Goal: Task Accomplishment & Management: Manage account settings

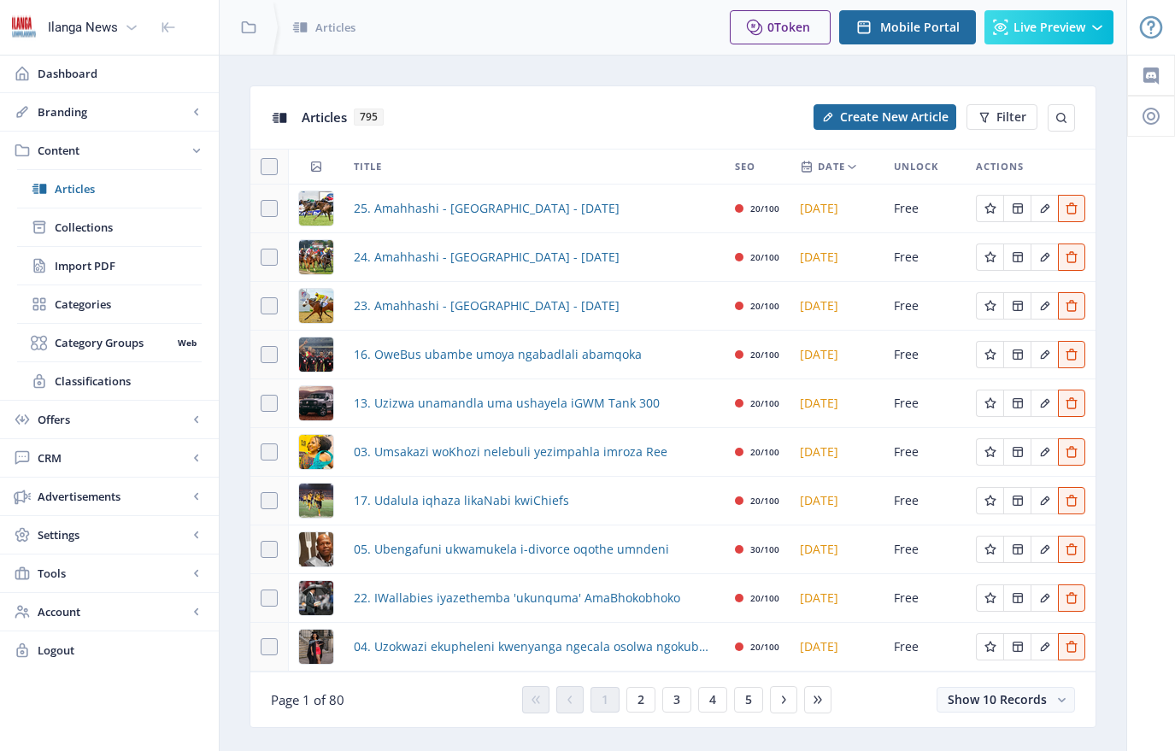
click at [82, 190] on span "Articles" at bounding box center [128, 188] width 147 height 17
click at [888, 120] on span "Create New Article" at bounding box center [894, 117] width 108 height 14
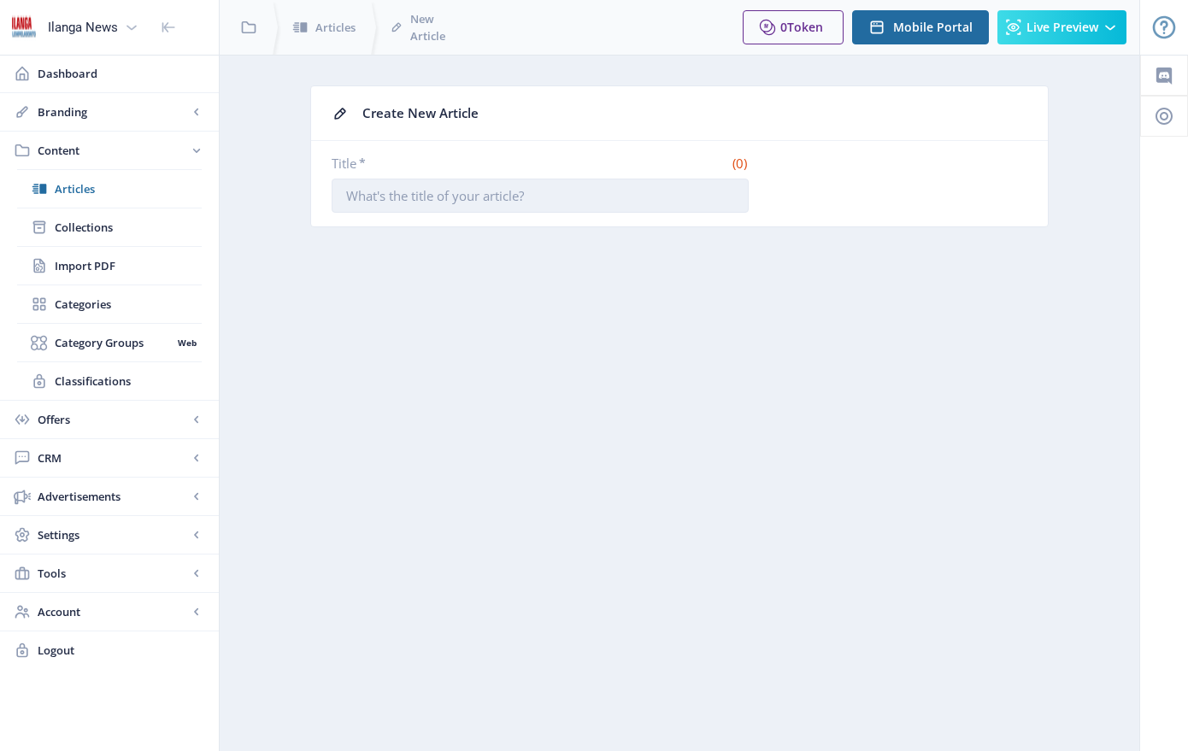
click at [598, 192] on input "Title *" at bounding box center [539, 196] width 417 height 34
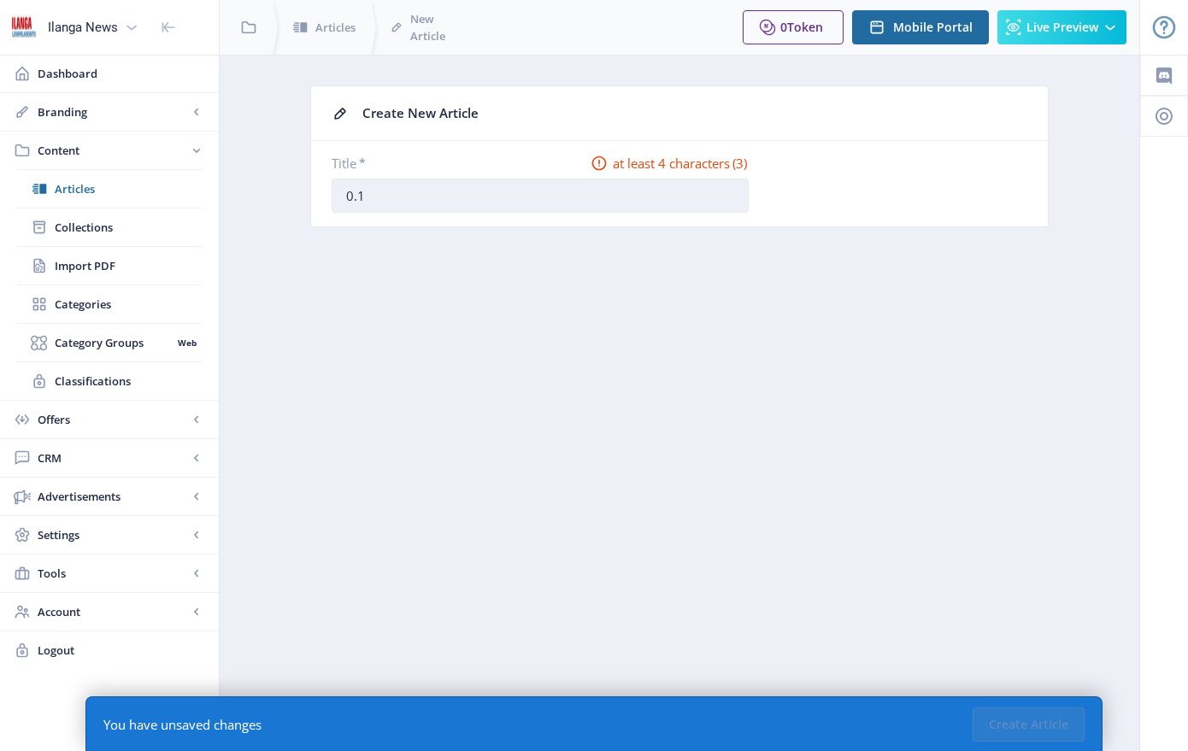
click at [504, 200] on input "0.1" at bounding box center [539, 196] width 417 height 34
click at [360, 199] on input "0.1" at bounding box center [539, 196] width 417 height 34
drag, startPoint x: 369, startPoint y: 196, endPoint x: 381, endPoint y: 194, distance: 12.1
click at [381, 194] on input "01. [DATE]" at bounding box center [539, 196] width 417 height 34
drag, startPoint x: 385, startPoint y: 199, endPoint x: 405, endPoint y: 198, distance: 19.7
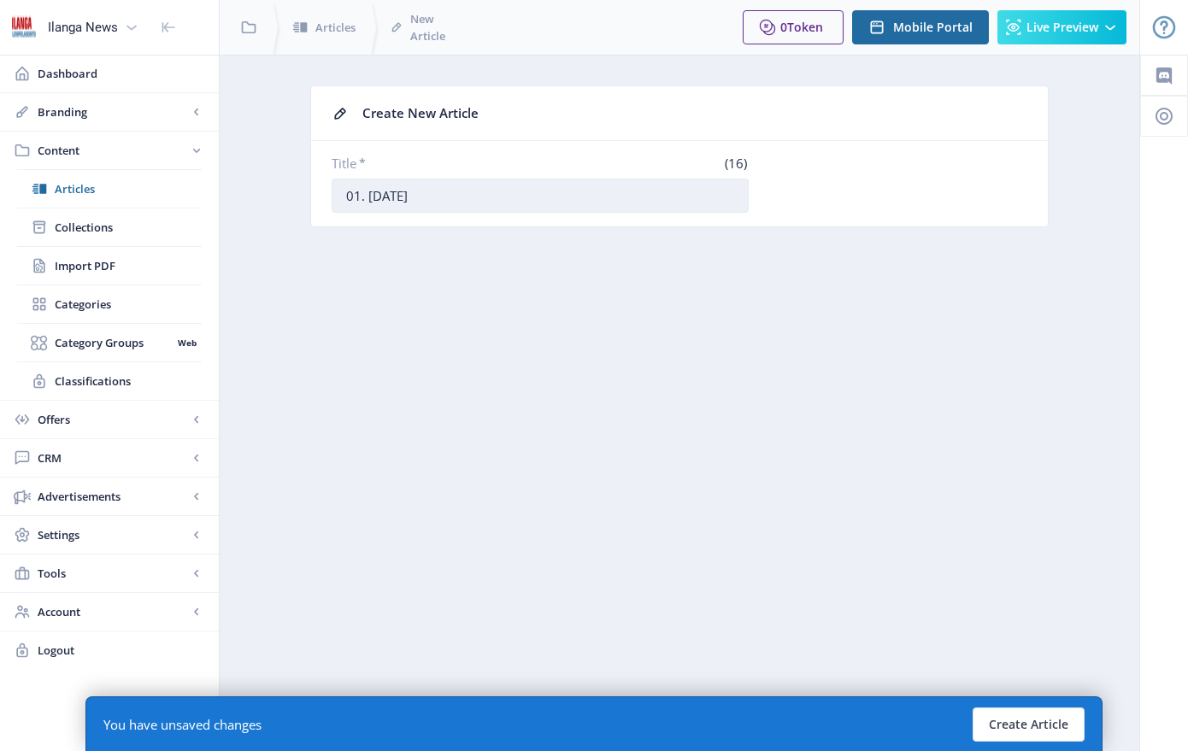
click at [405, 198] on input "01. [DATE]" at bounding box center [539, 196] width 417 height 34
type input "01. [DATE]"
click at [1027, 731] on button "Create Article" at bounding box center [1028, 724] width 112 height 34
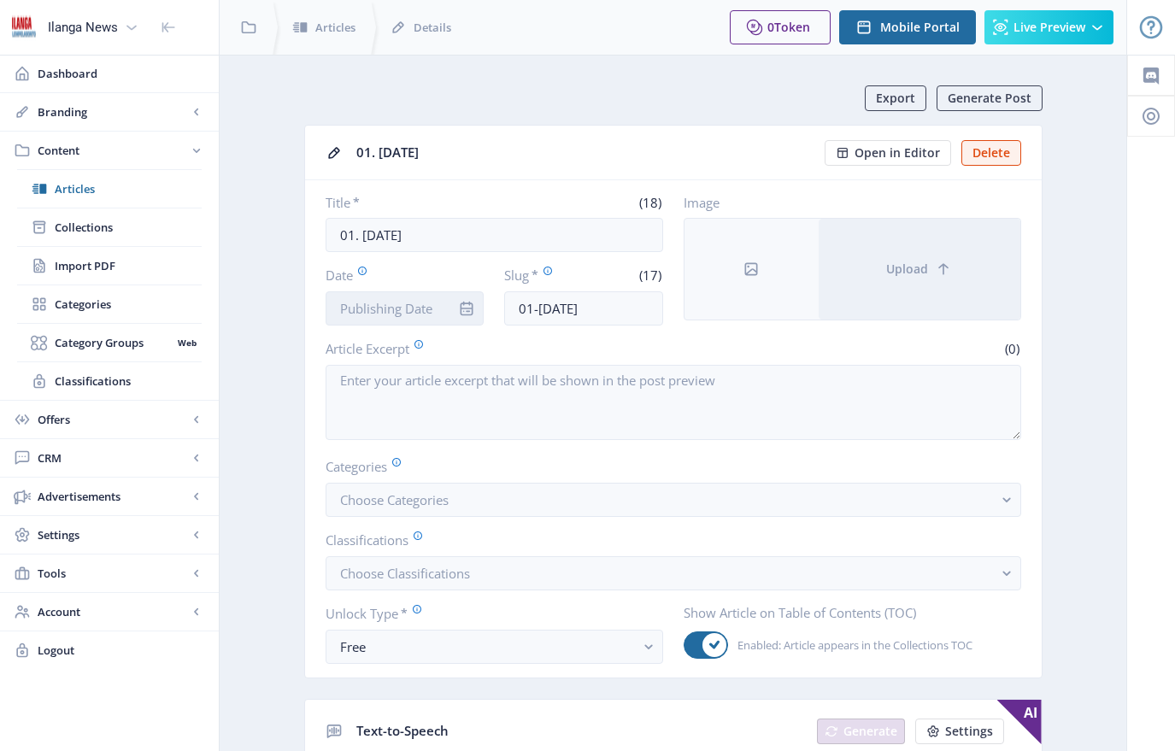
click at [405, 313] on input "Date" at bounding box center [404, 308] width 159 height 34
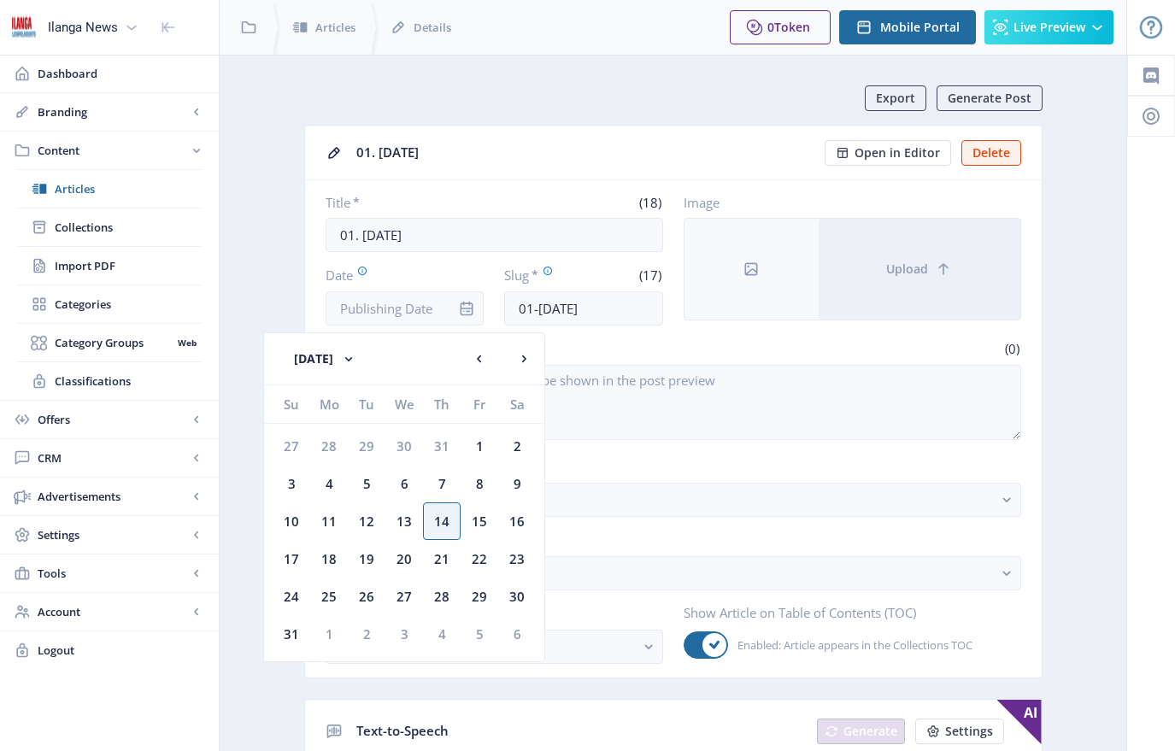
click at [481, 522] on div "15" at bounding box center [479, 521] width 38 height 38
type input "[DATE]"
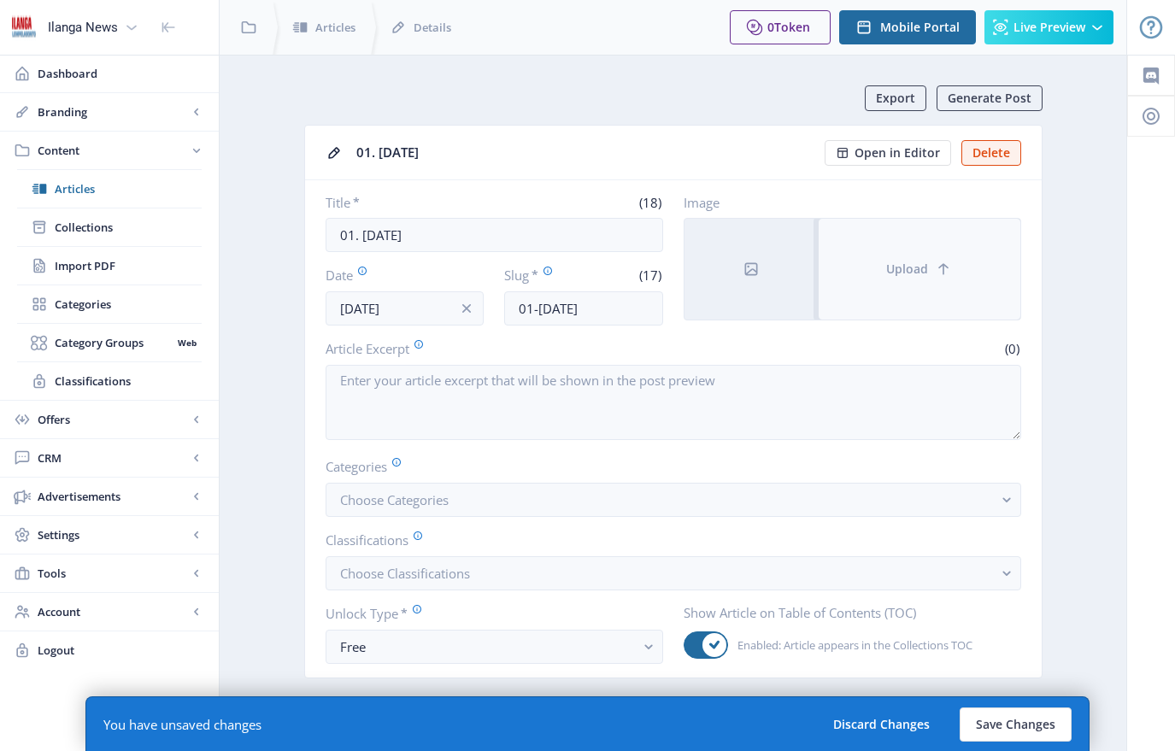
click at [892, 275] on span "Upload" at bounding box center [907, 269] width 42 height 14
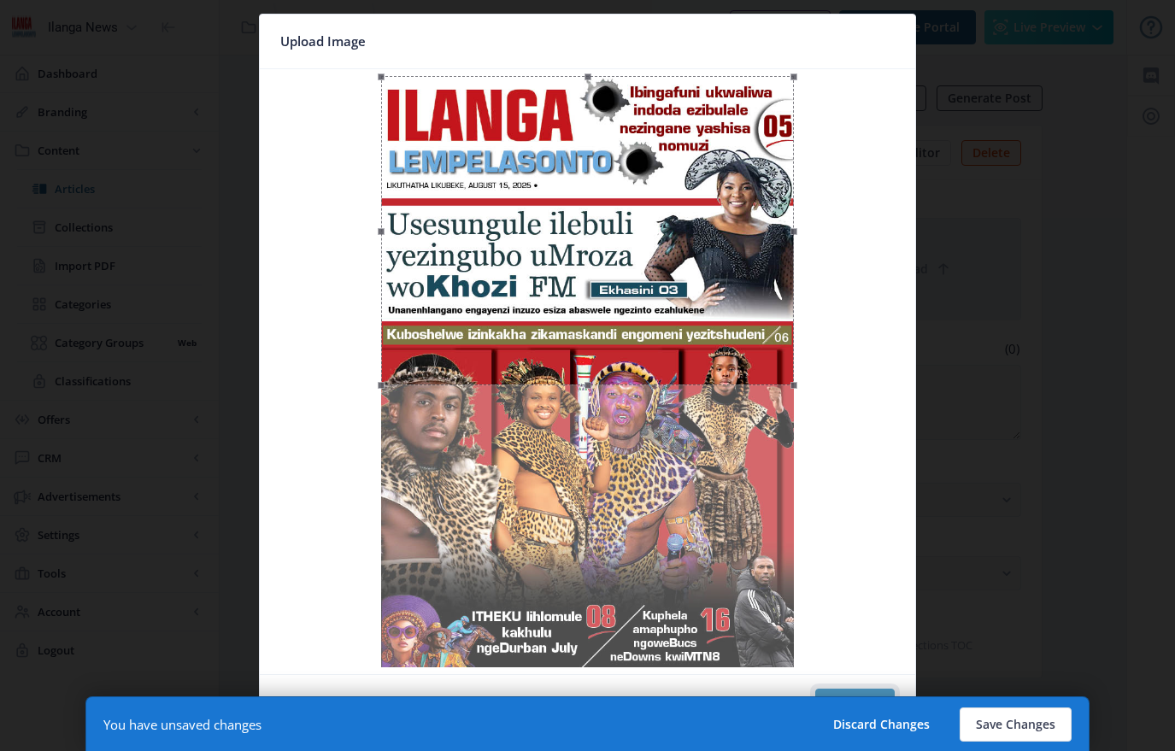
click at [859, 692] on button "Confirm" at bounding box center [854, 706] width 79 height 34
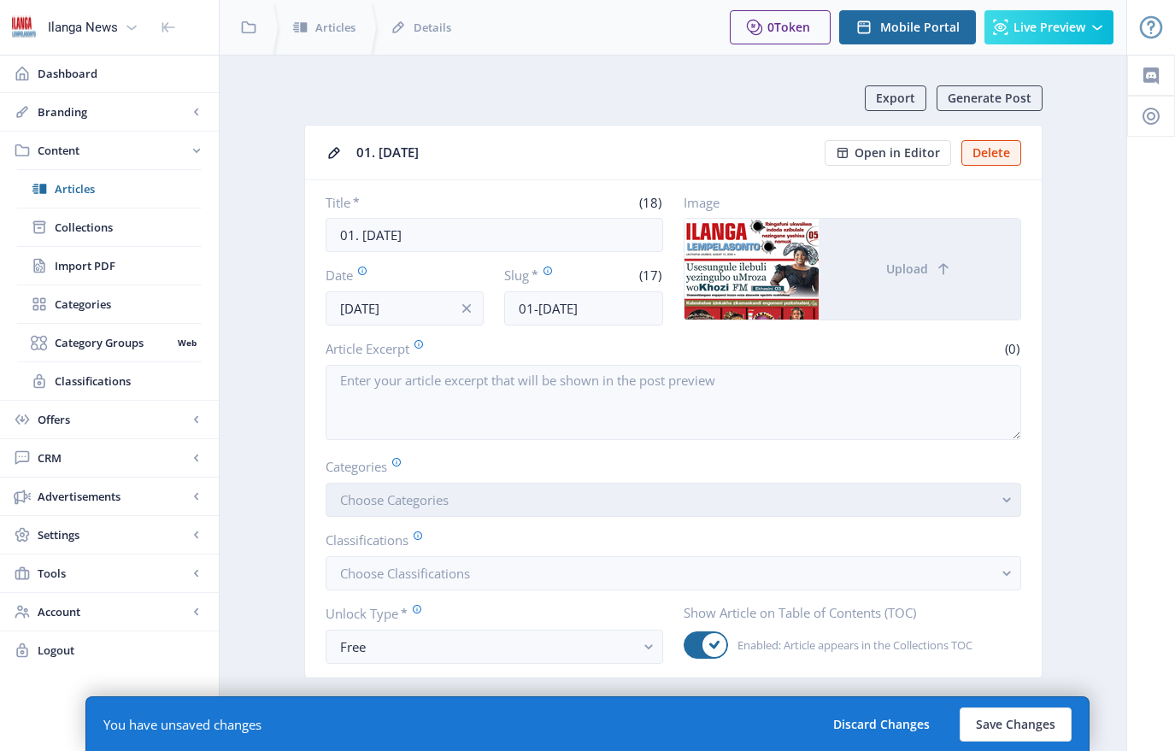
click at [420, 498] on span "Choose Categories" at bounding box center [394, 499] width 108 height 17
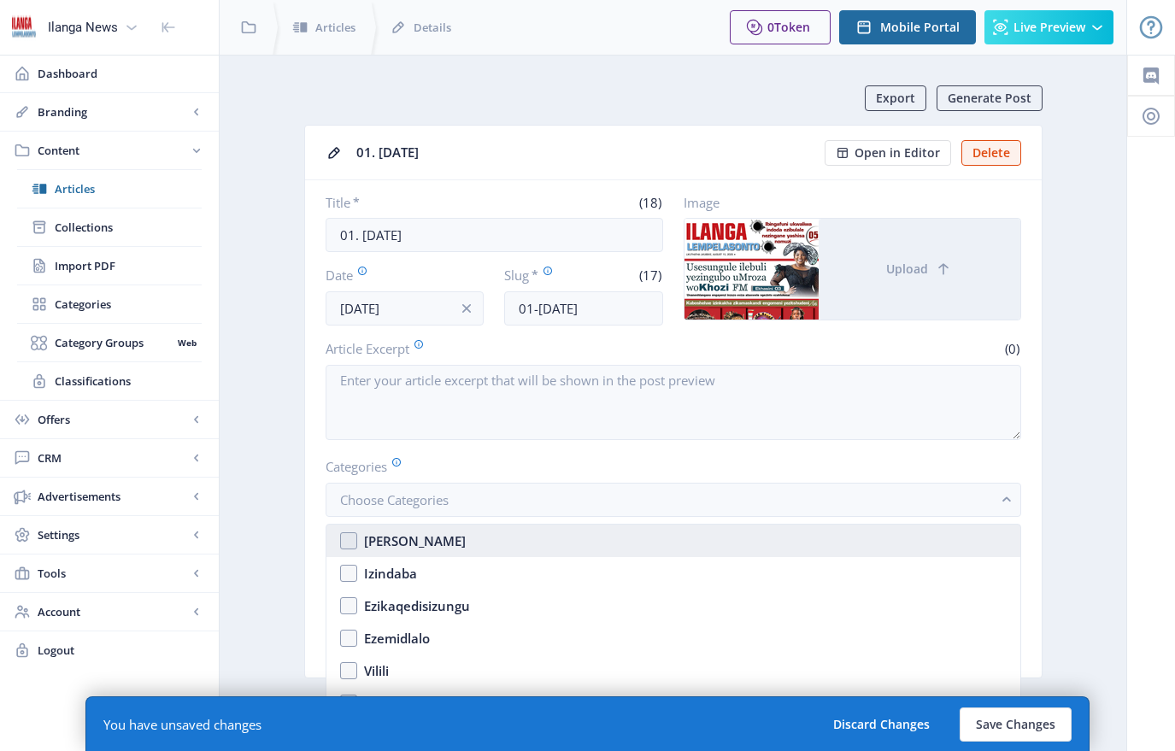
click at [356, 537] on nb-option "[PERSON_NAME]" at bounding box center [673, 541] width 694 height 32
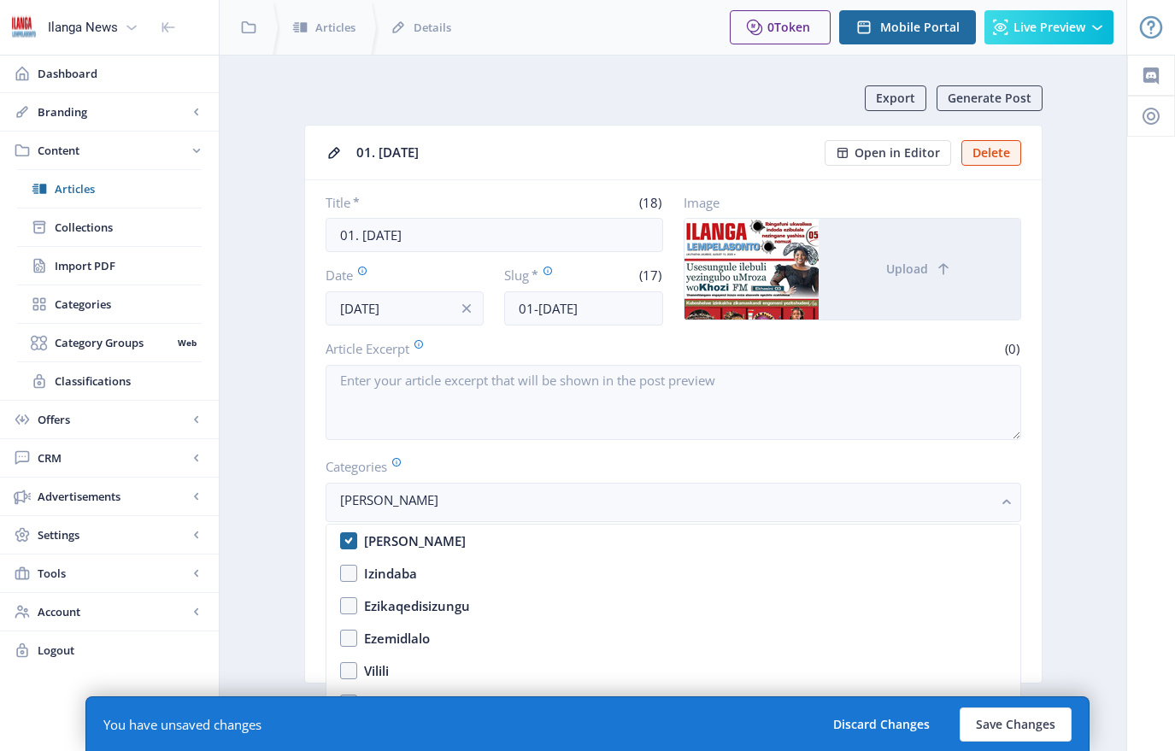
click at [344, 543] on nb-option "[PERSON_NAME]" at bounding box center [673, 541] width 694 height 32
checkbox input "false"
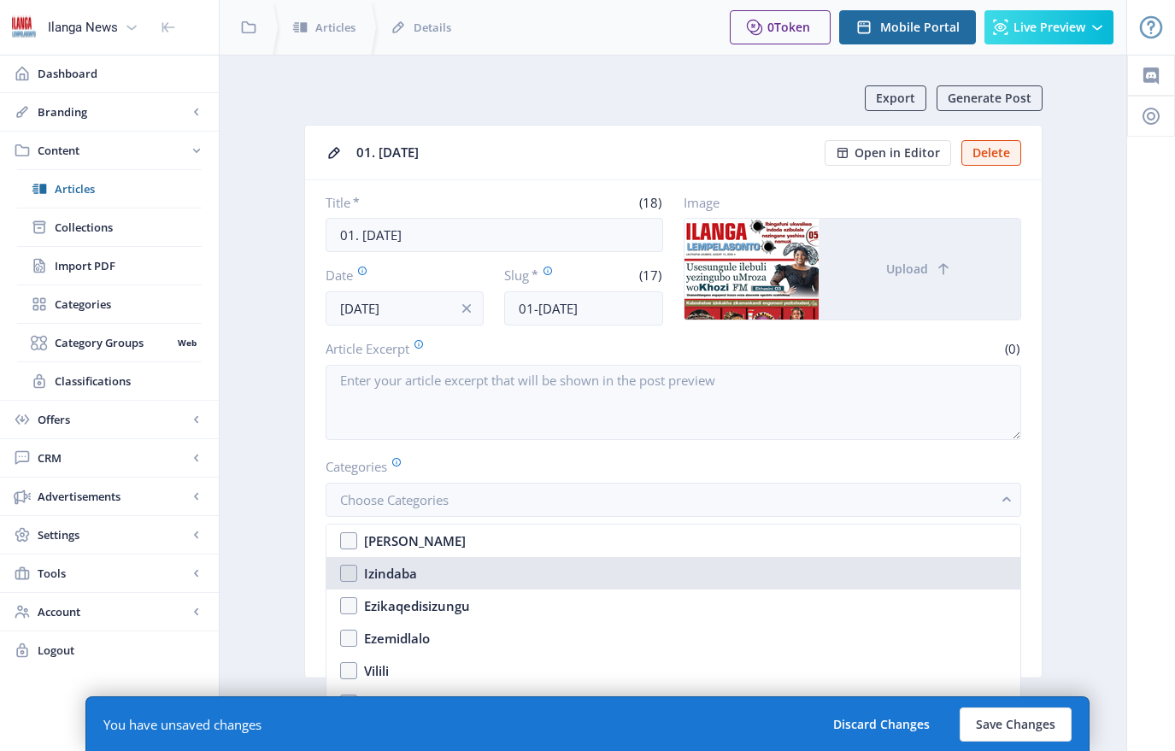
click at [353, 577] on nb-option "Izindaba" at bounding box center [673, 573] width 694 height 32
checkbox input "true"
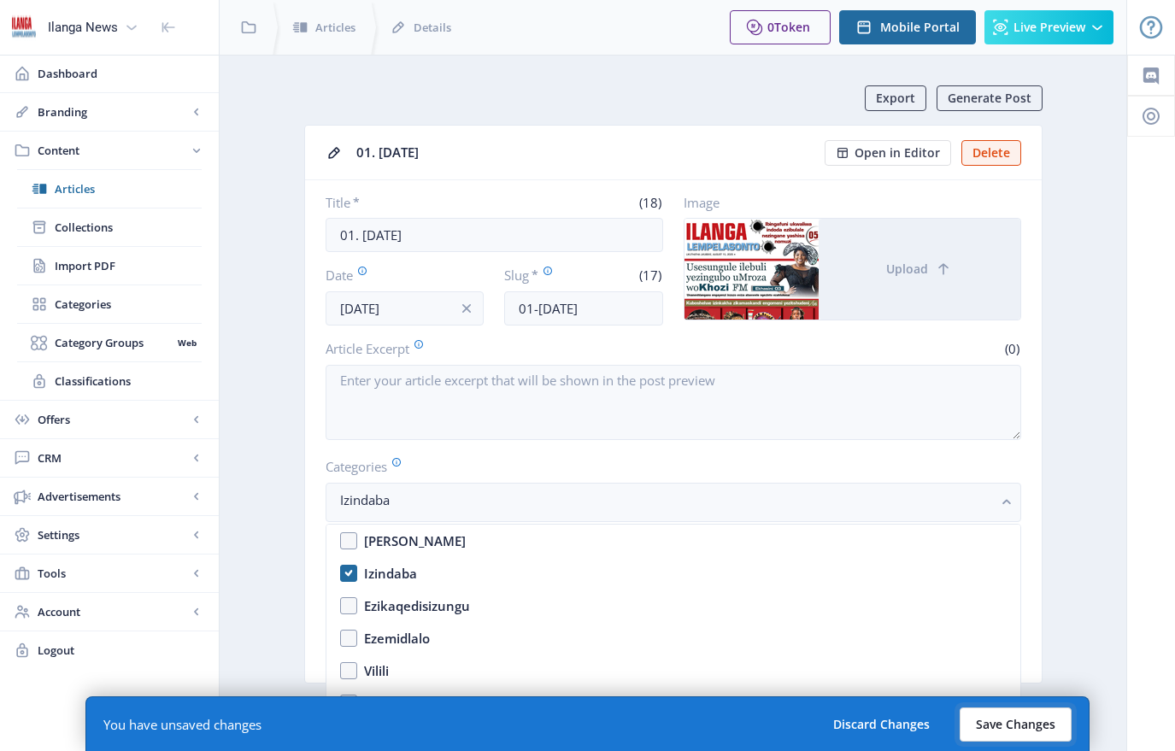
click at [1023, 707] on button "Save Changes" at bounding box center [1015, 724] width 112 height 34
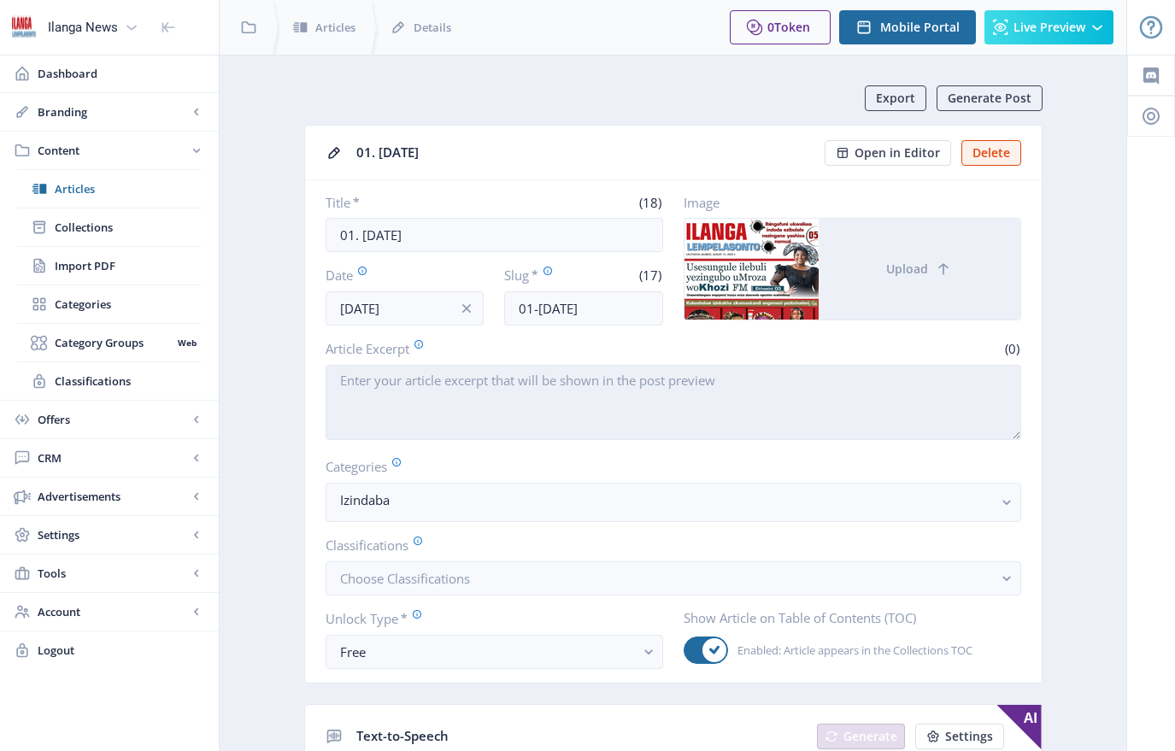
scroll to position [22, 0]
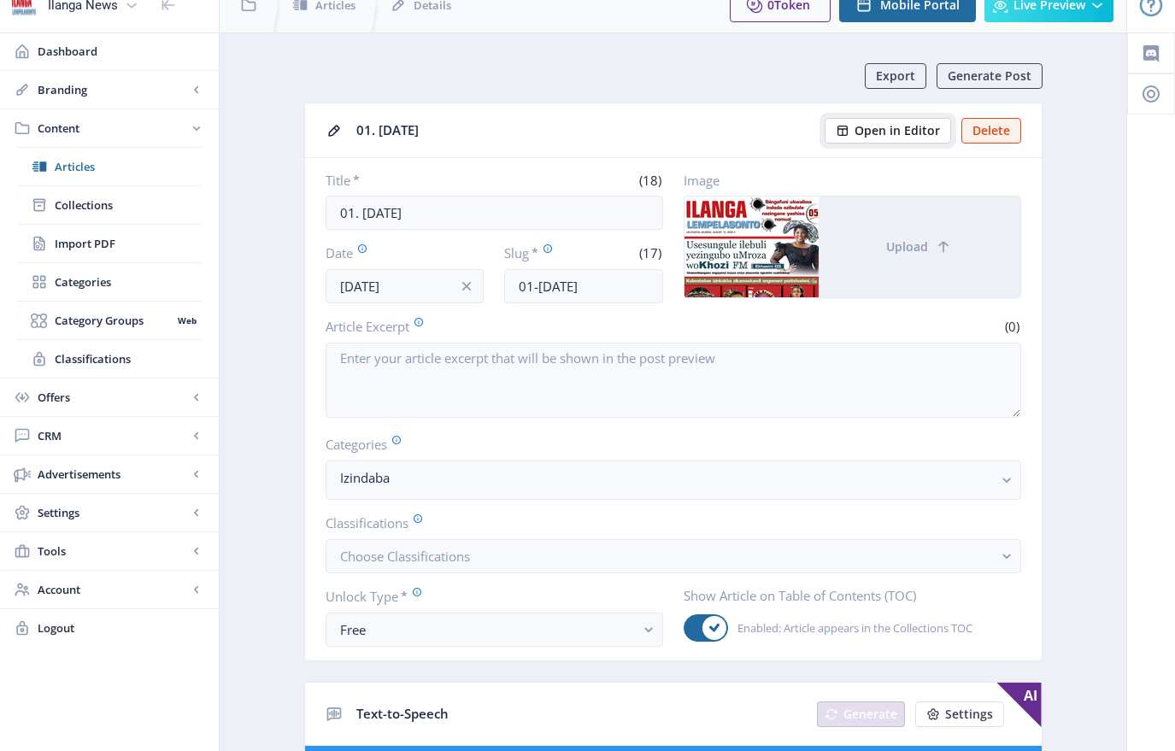
click at [894, 135] on span "Open in Editor" at bounding box center [896, 131] width 85 height 14
click at [907, 131] on span "Open in Editor" at bounding box center [896, 131] width 85 height 14
click at [96, 205] on span "Collections" at bounding box center [128, 204] width 147 height 17
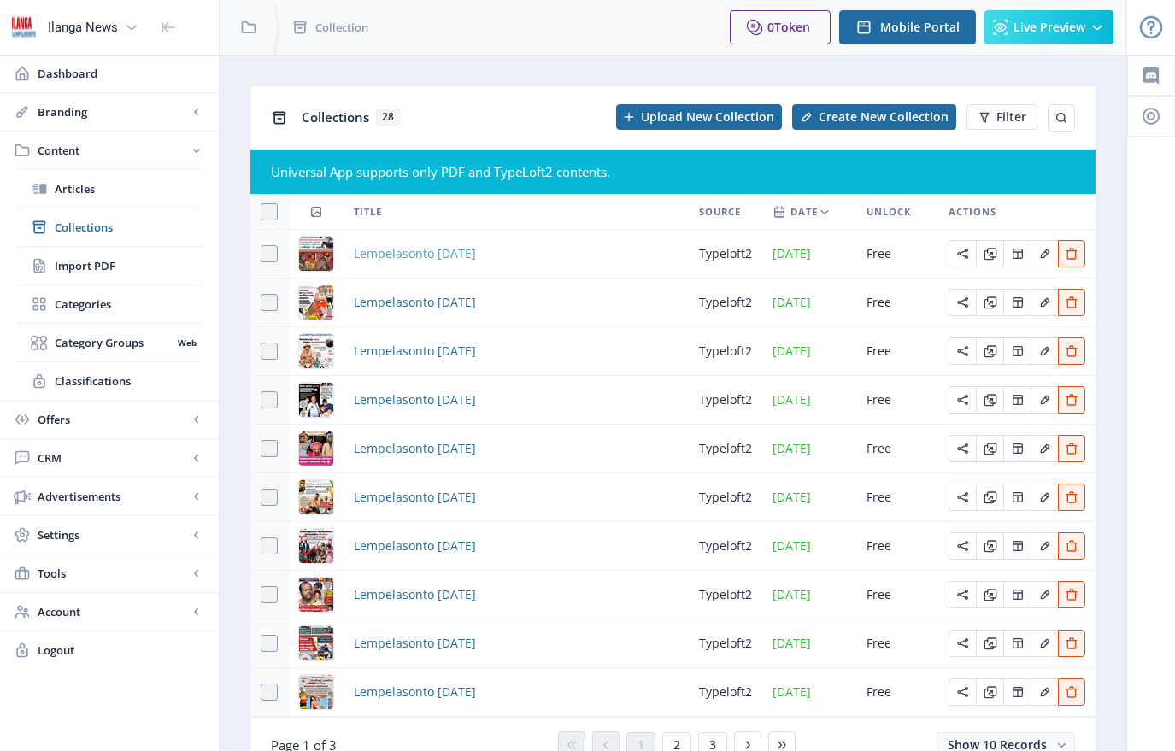
click at [454, 249] on span "Lempelasonto [DATE]" at bounding box center [415, 253] width 122 height 21
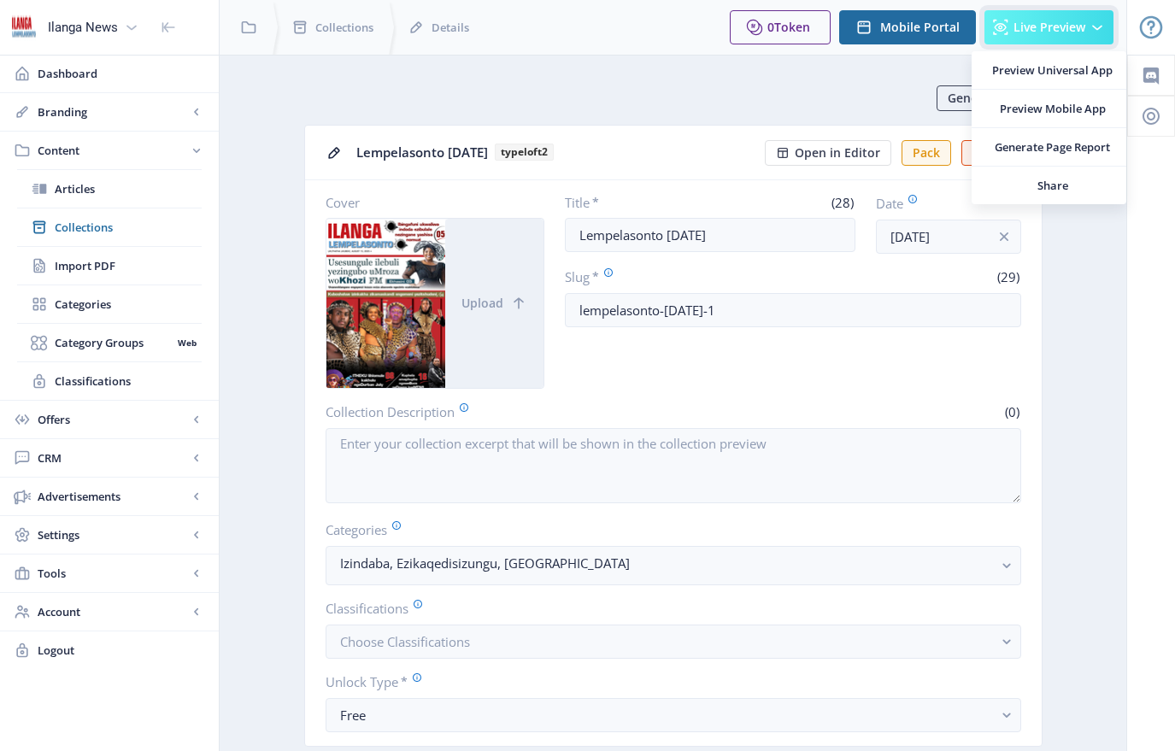
click at [1048, 37] on button "Live Preview" at bounding box center [1048, 27] width 129 height 34
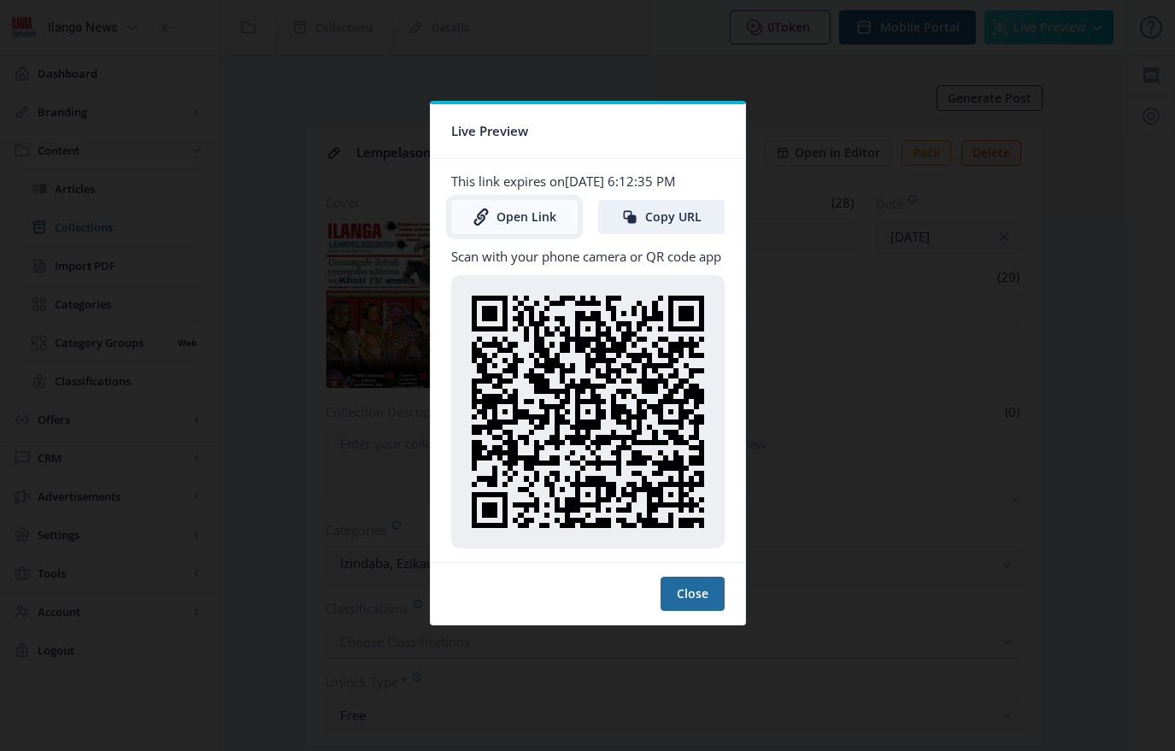
click at [542, 219] on link "Open Link" at bounding box center [514, 217] width 126 height 34
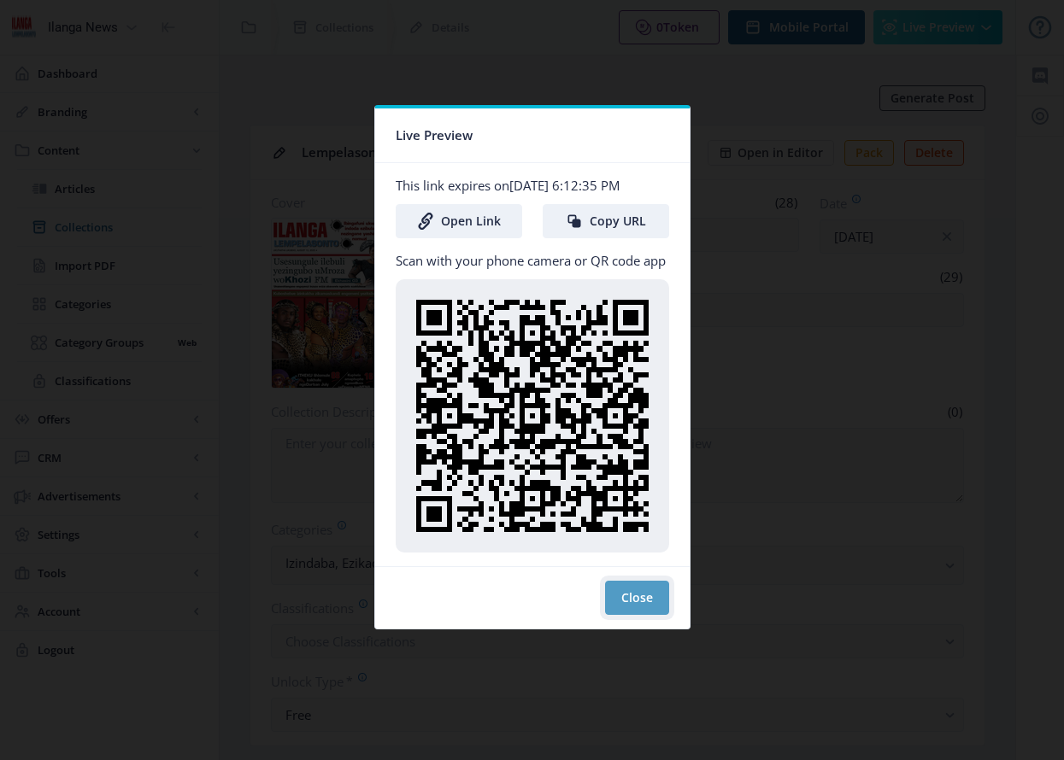
click at [643, 592] on button "Close" at bounding box center [637, 598] width 64 height 34
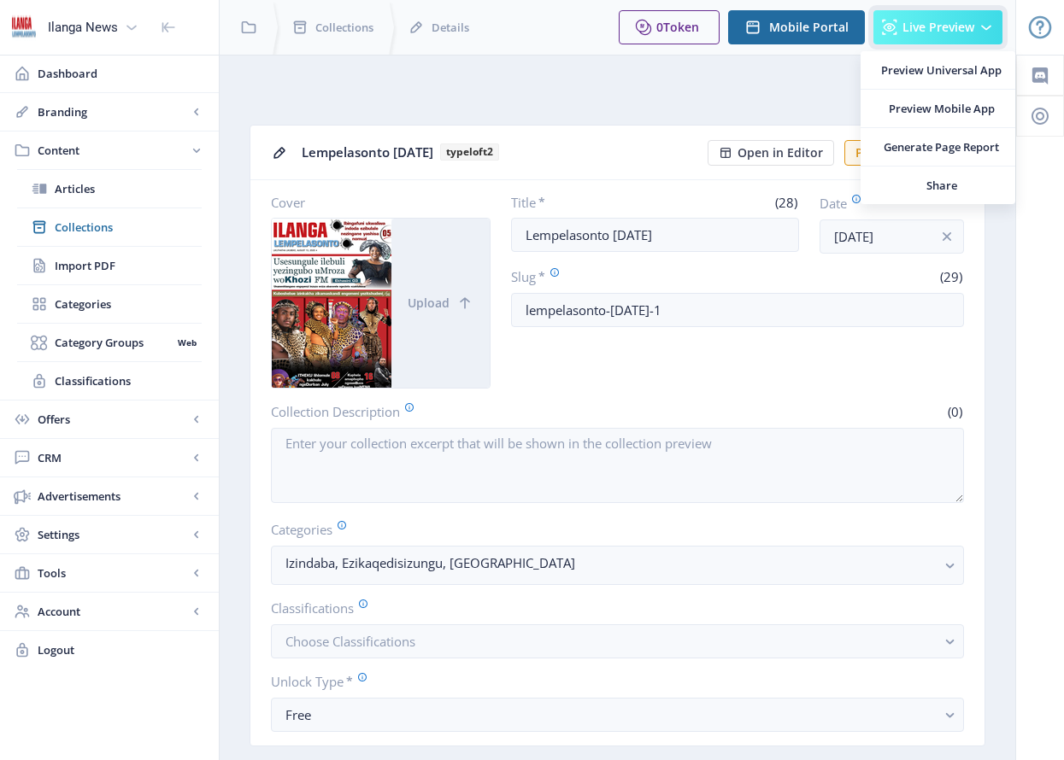
click at [950, 25] on span "Live Preview" at bounding box center [938, 28] width 72 height 14
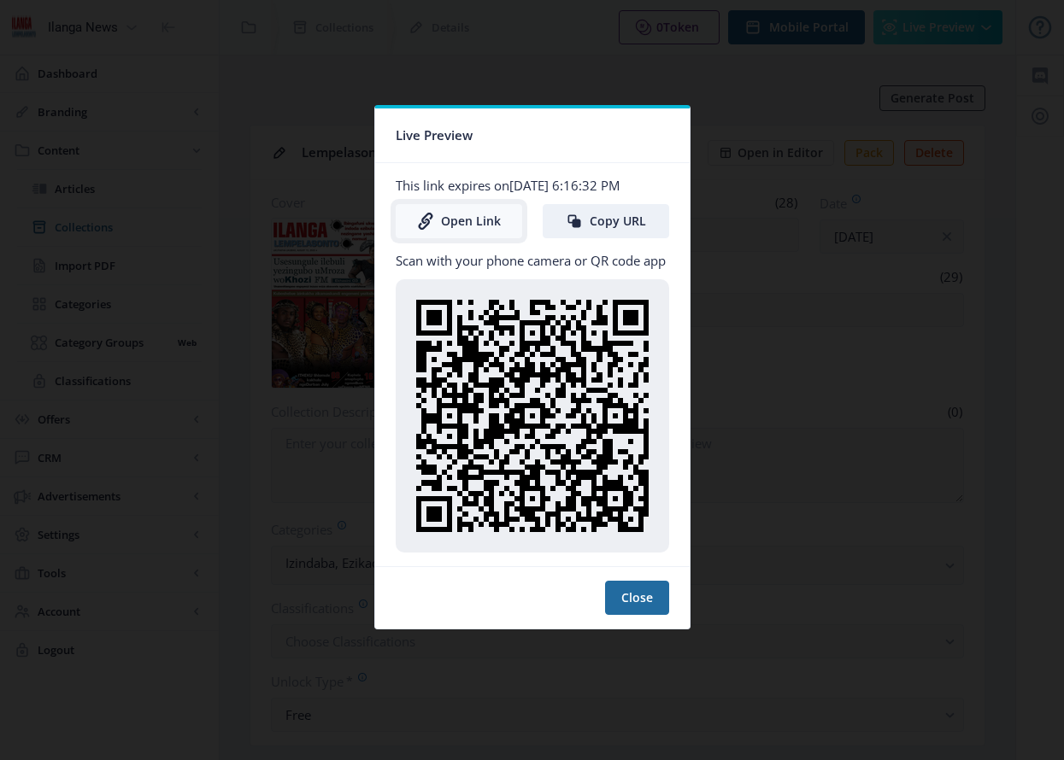
click at [501, 220] on link "Open Link" at bounding box center [459, 221] width 126 height 34
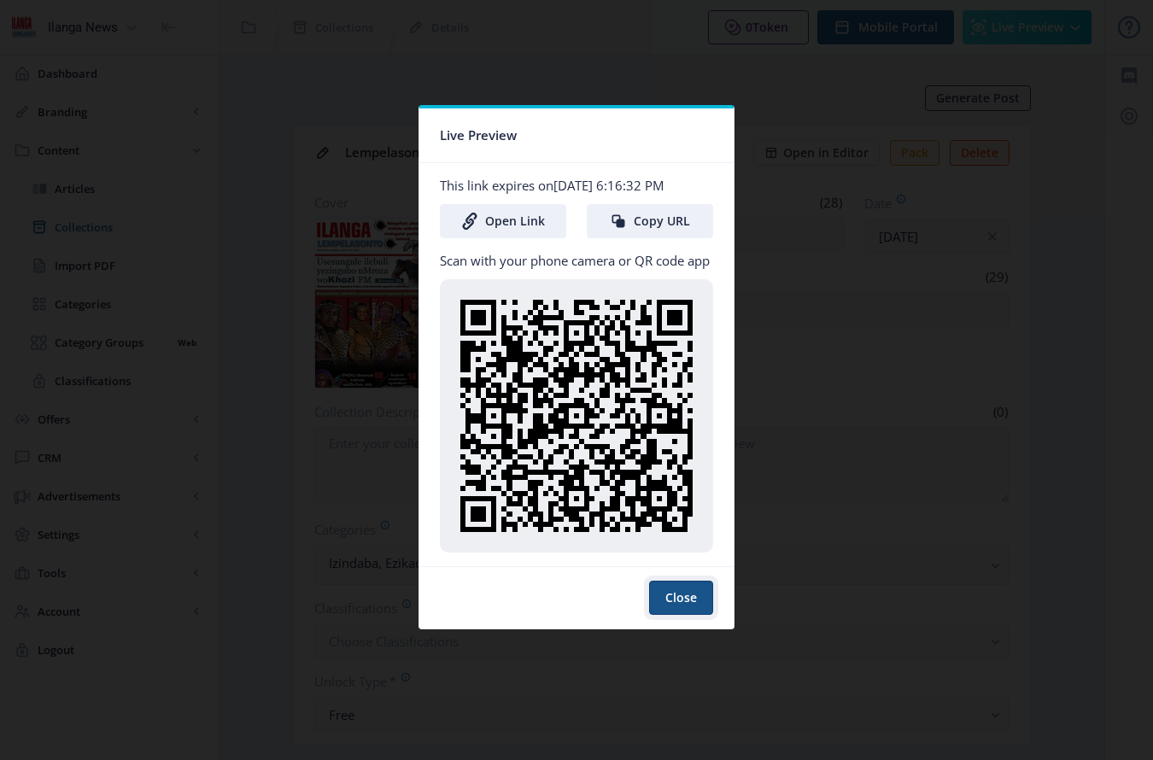
click at [699, 590] on button "Close" at bounding box center [681, 598] width 64 height 34
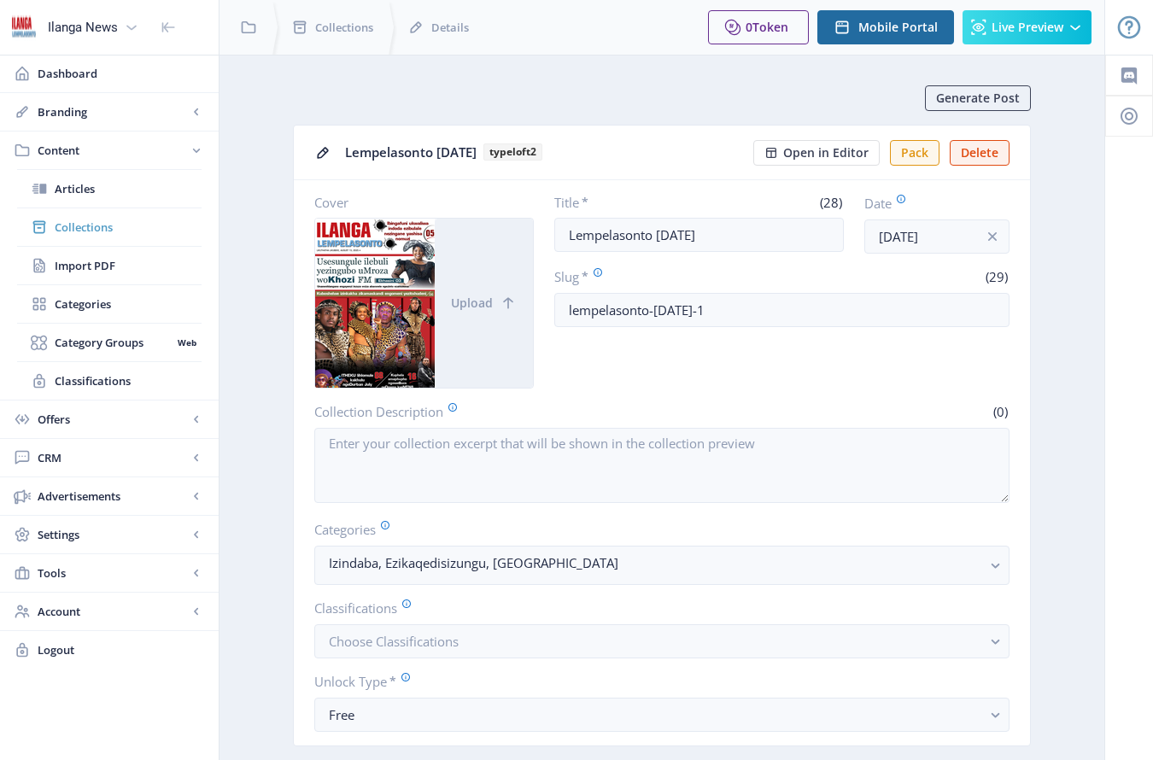
click at [98, 224] on span "Collections" at bounding box center [128, 227] width 147 height 17
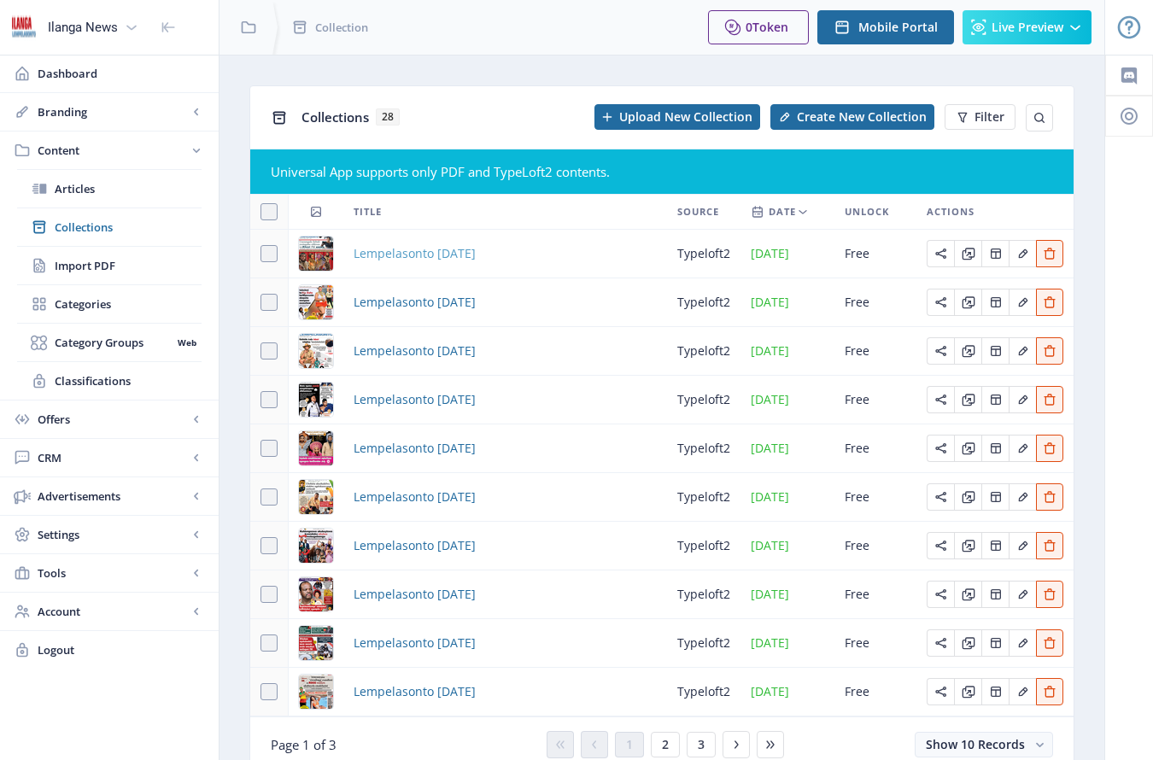
click at [446, 260] on span "Lempelasonto [DATE]" at bounding box center [415, 253] width 122 height 21
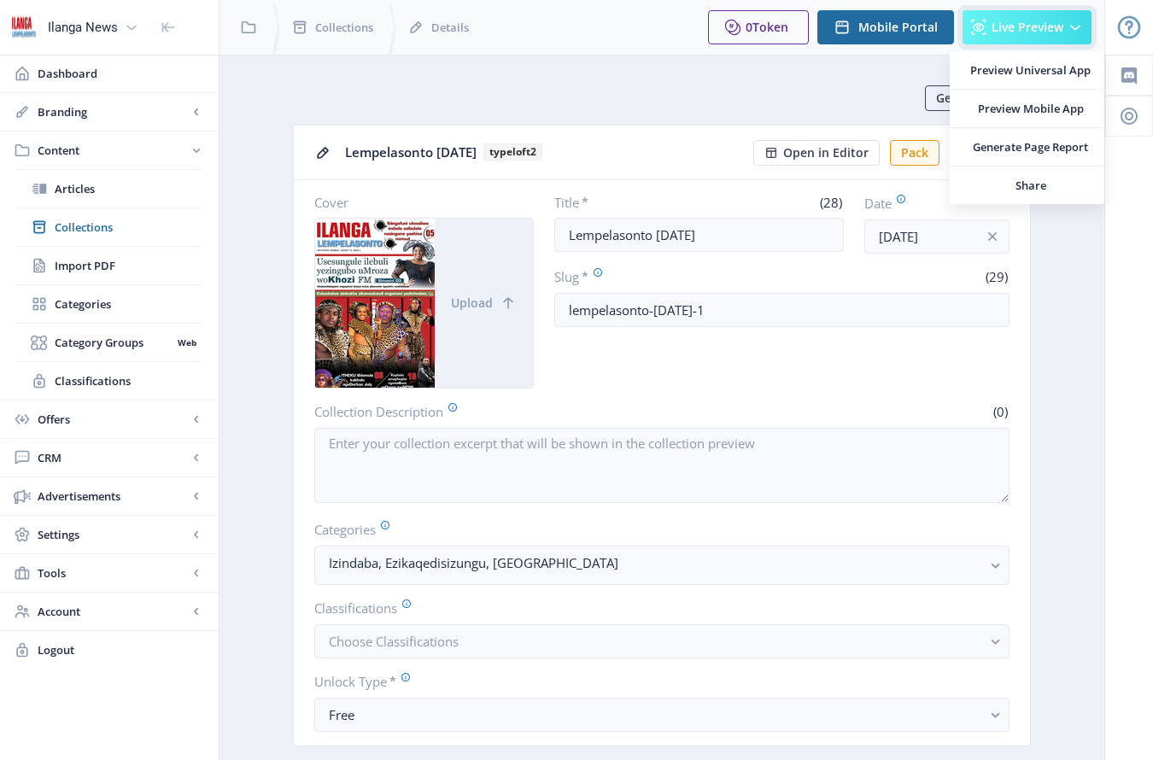
click at [1028, 32] on span "Live Preview" at bounding box center [1028, 28] width 72 height 14
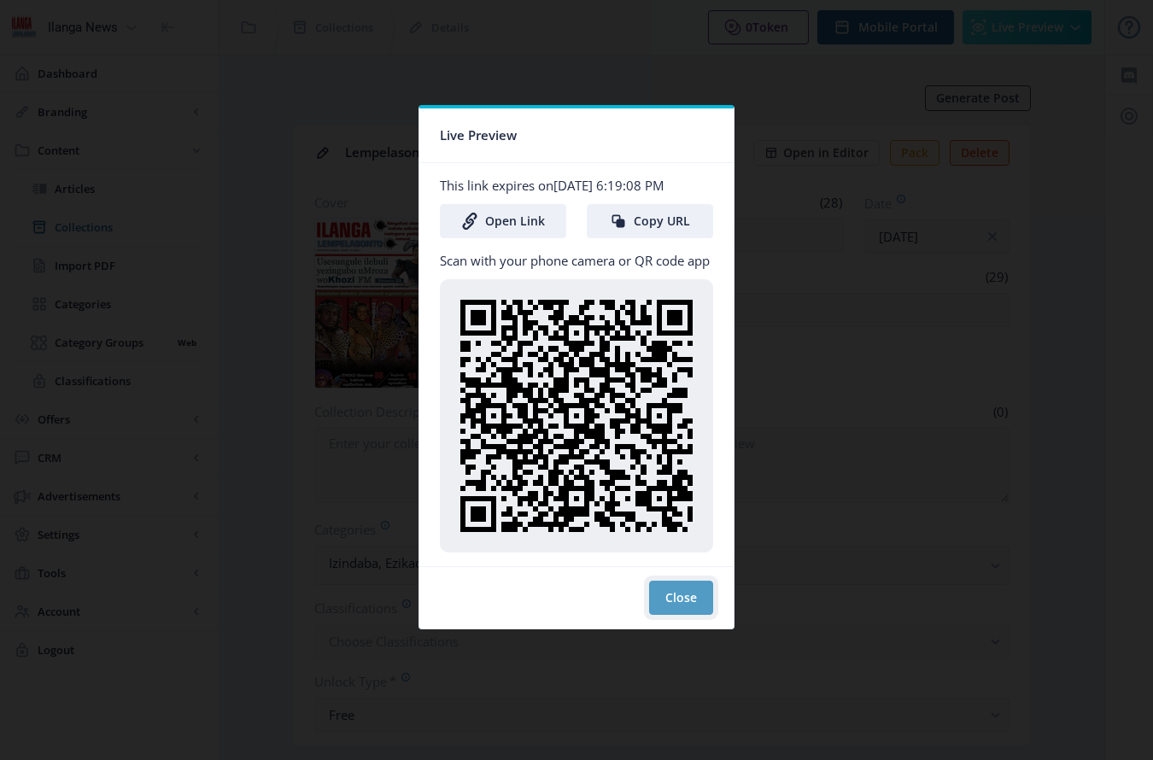
click at [705, 599] on button "Close" at bounding box center [681, 598] width 64 height 34
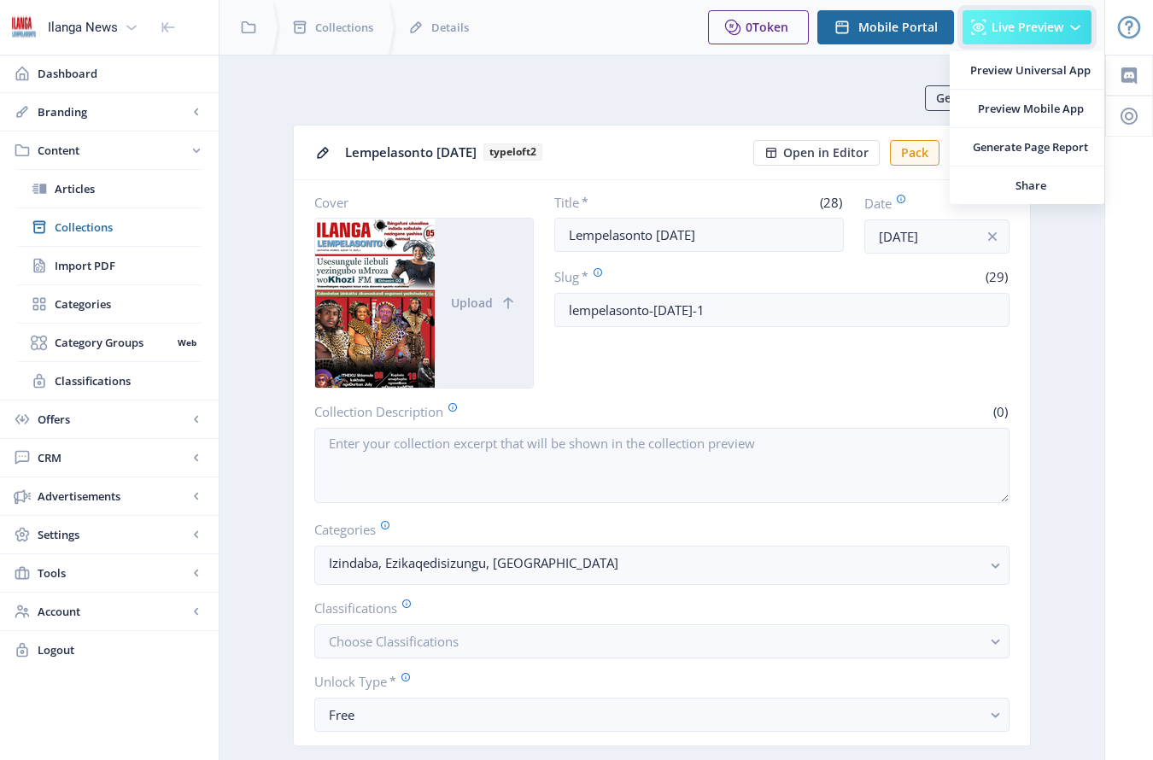
click at [1036, 22] on span "Live Preview" at bounding box center [1028, 28] width 72 height 14
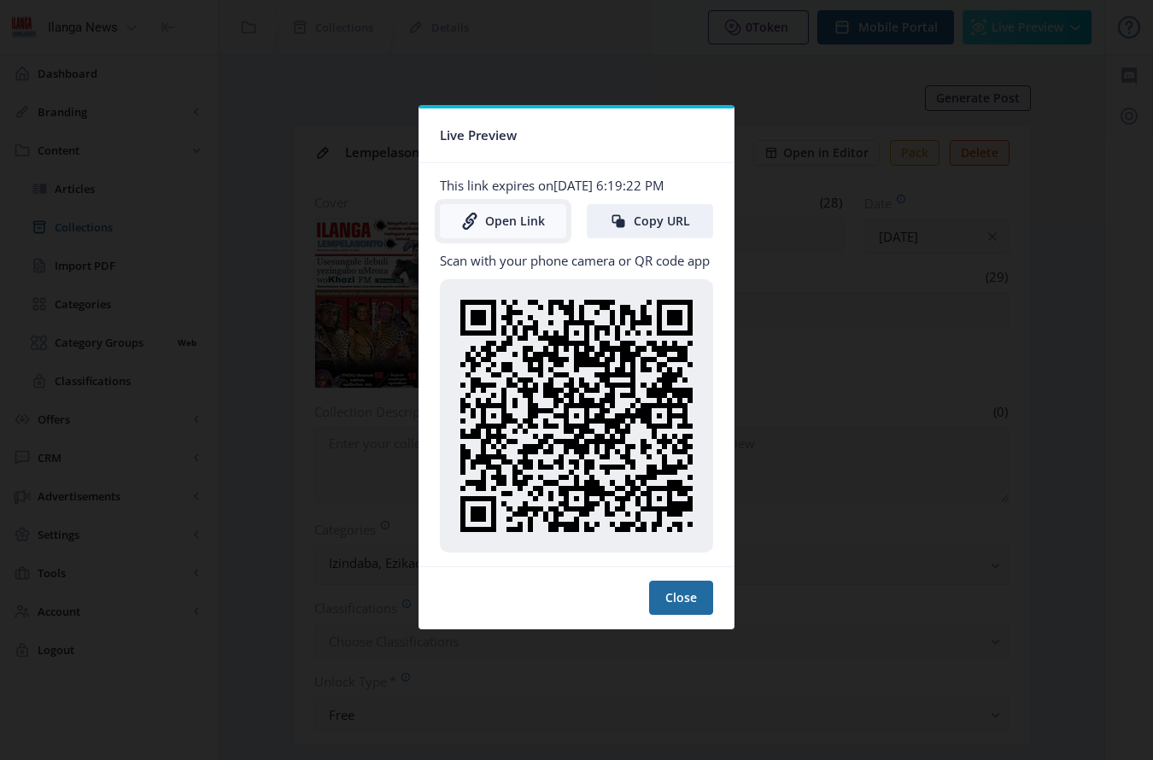
click at [524, 225] on link "Open Link" at bounding box center [503, 221] width 126 height 34
click at [689, 600] on button "Close" at bounding box center [681, 598] width 64 height 34
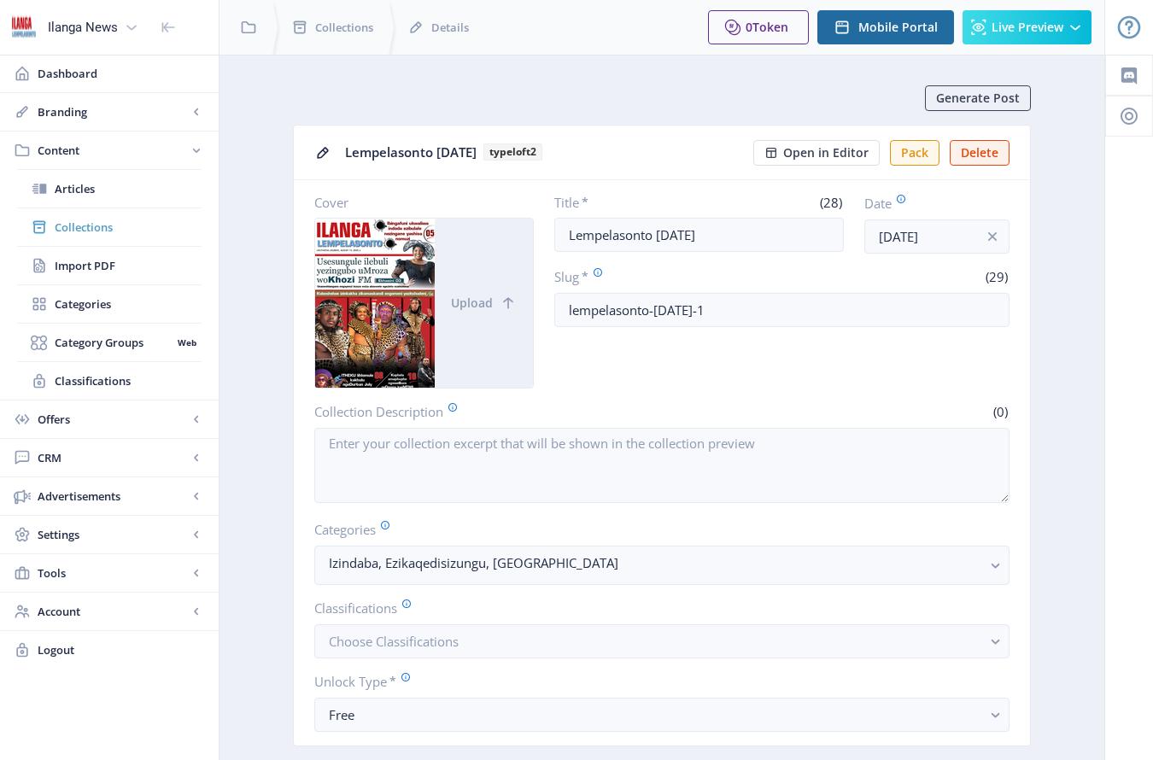
click at [96, 223] on span "Collections" at bounding box center [128, 227] width 147 height 17
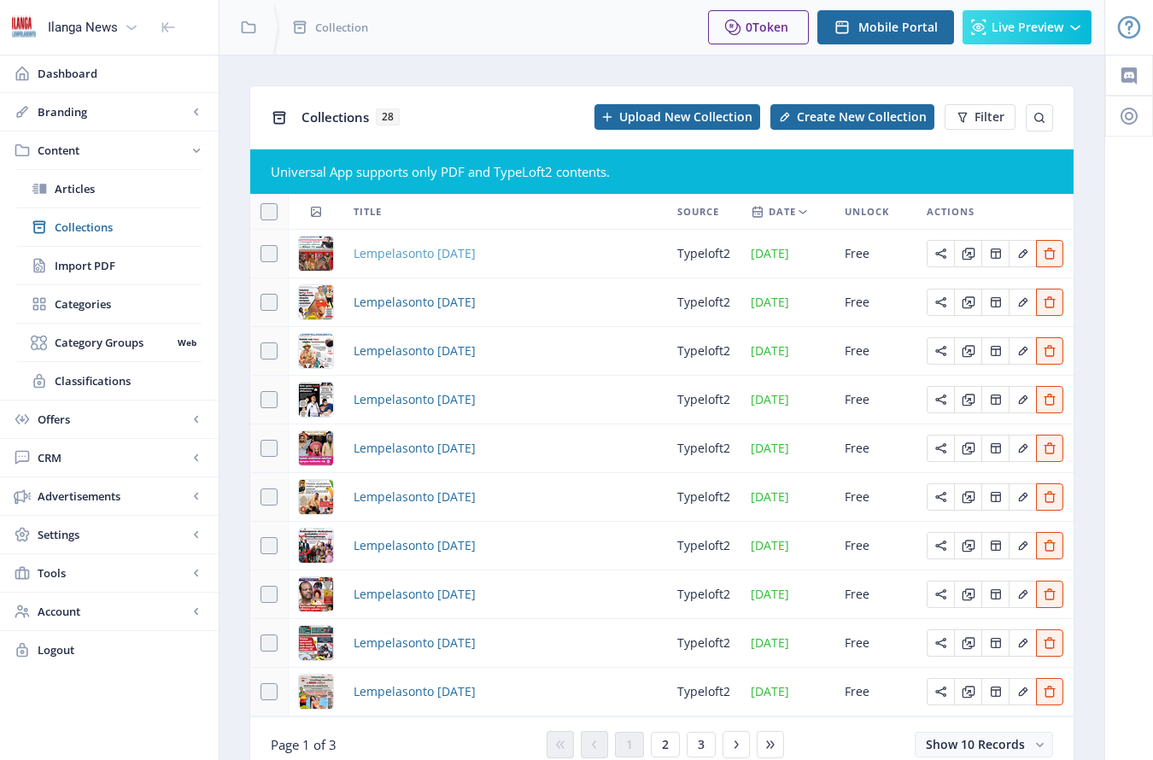
click at [405, 259] on span "Lempelasonto [DATE]" at bounding box center [415, 253] width 122 height 21
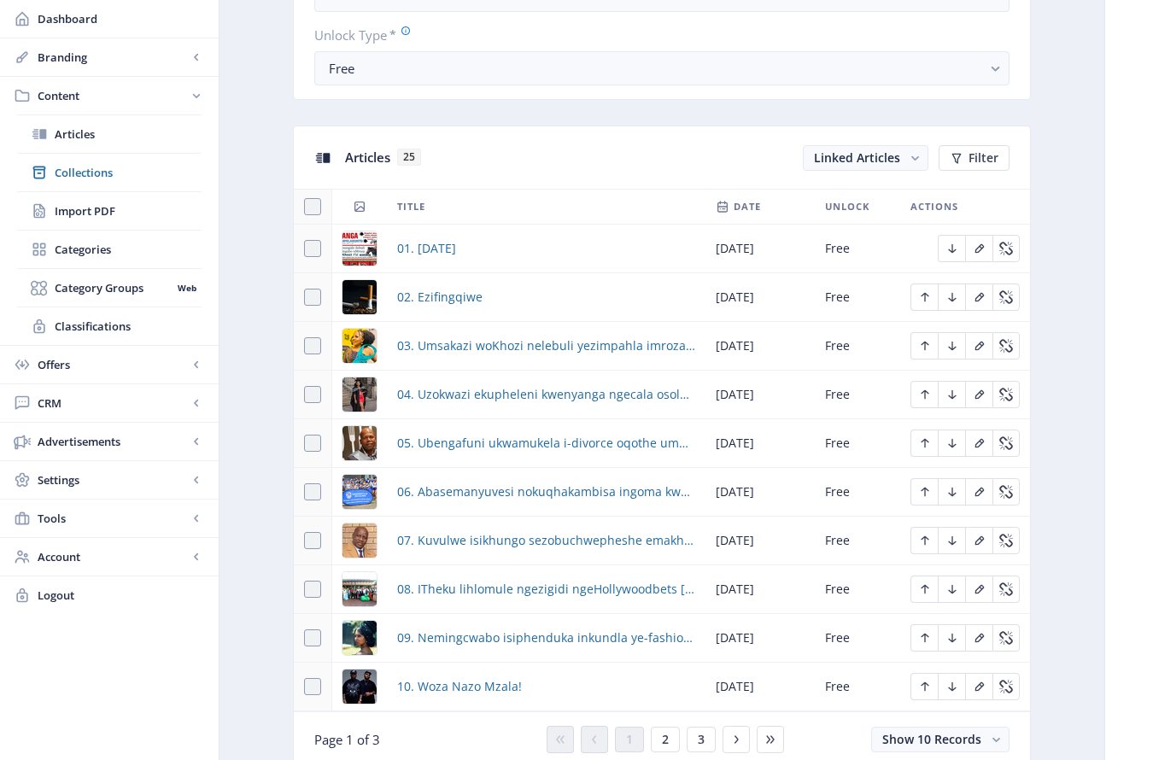
scroll to position [760, 0]
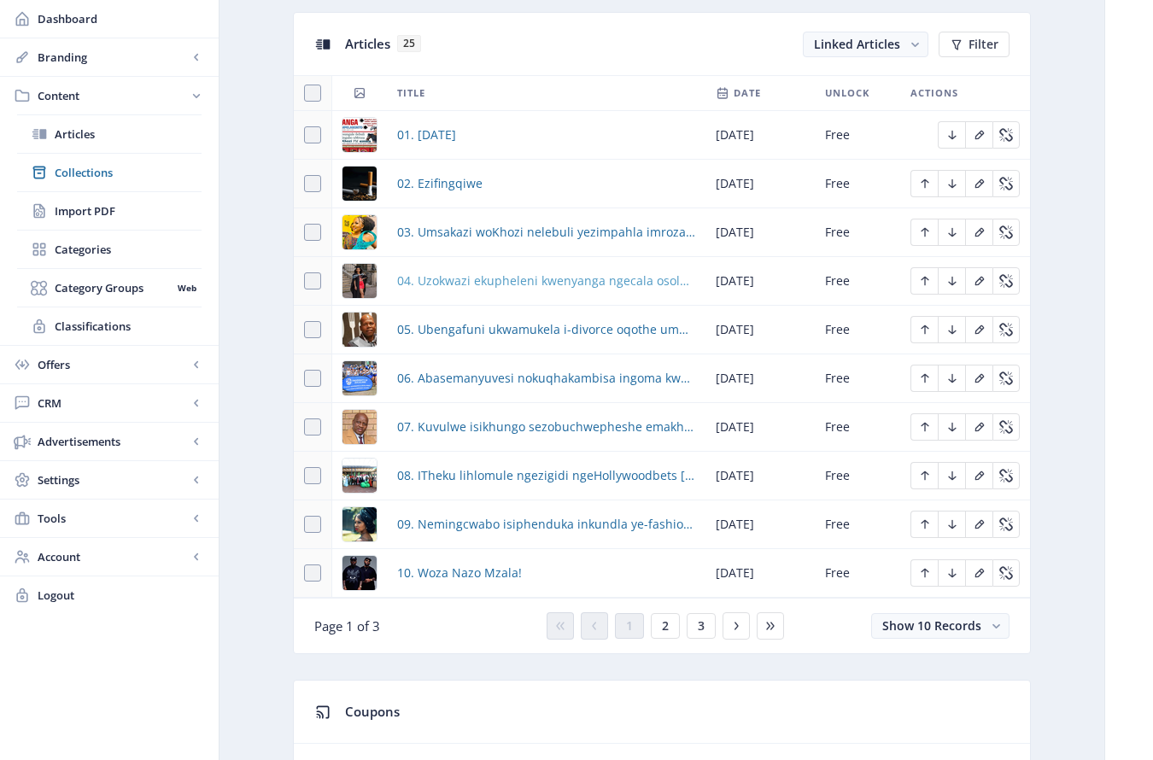
click at [463, 290] on span "04. Uzokwazi ekupheleni kwenyanga ngecala osolwa ngokubulala owesifazane ayengu…" at bounding box center [546, 281] width 298 height 21
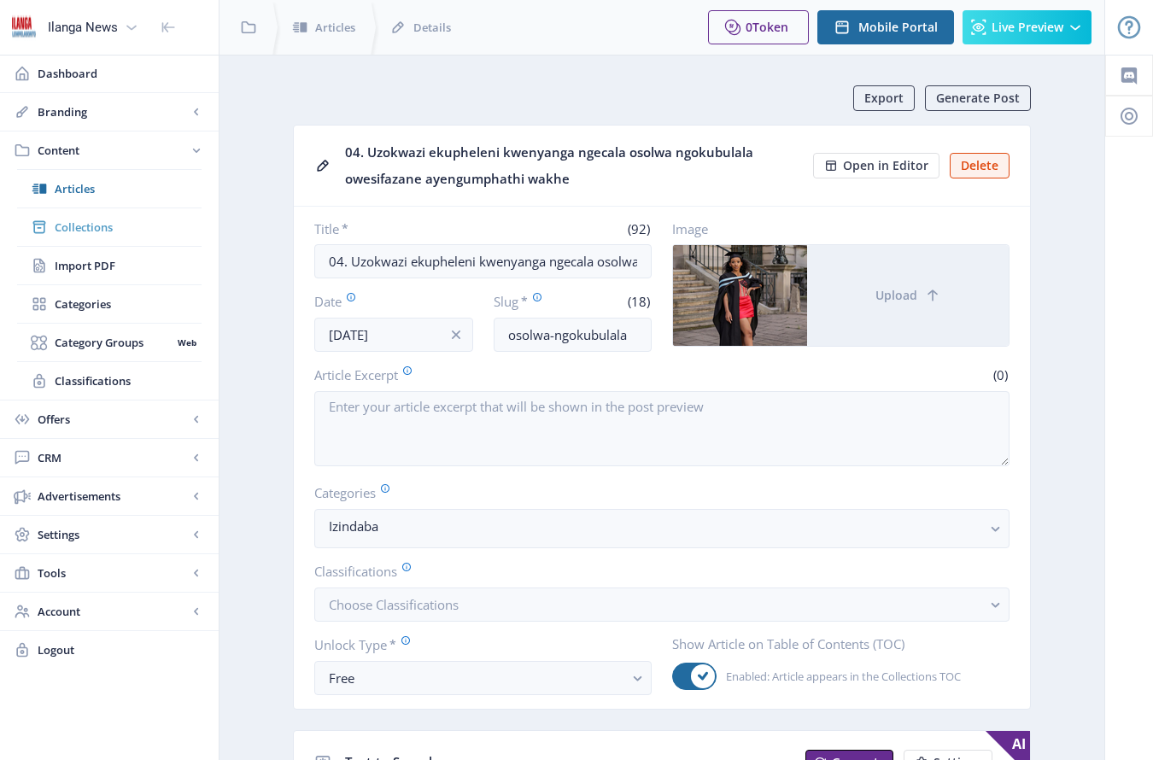
click at [97, 232] on span "Collections" at bounding box center [128, 227] width 147 height 17
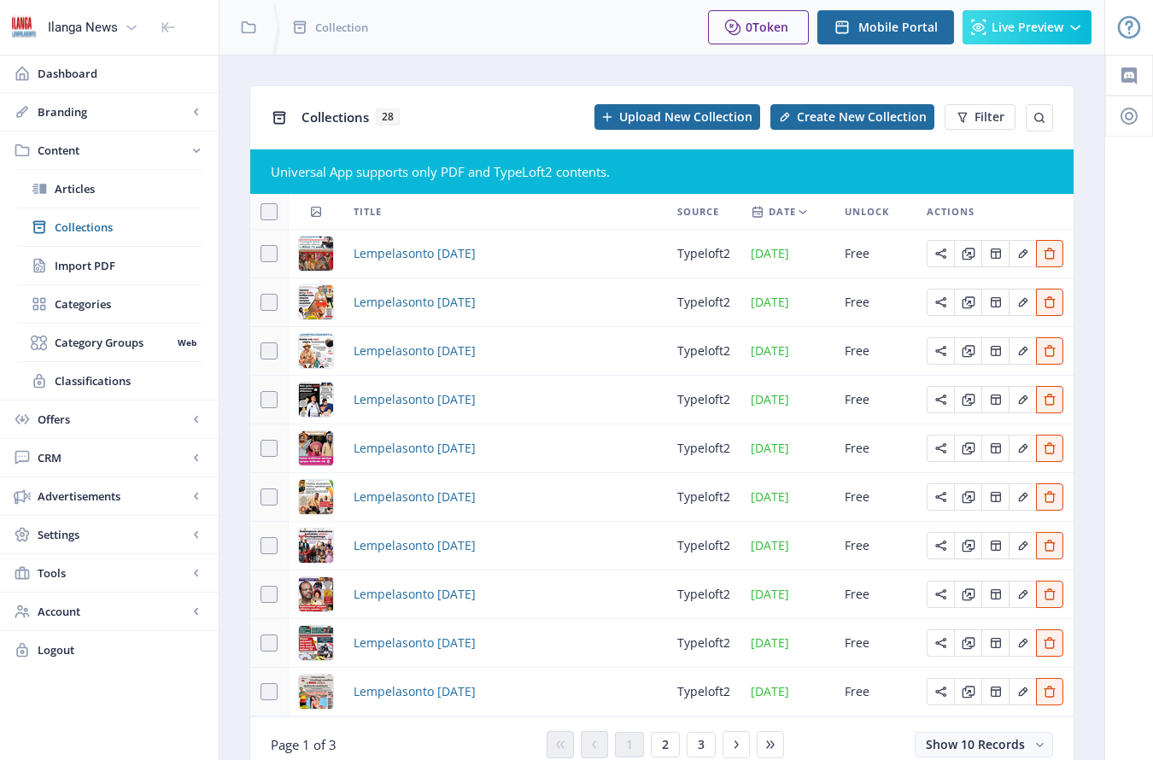
scroll to position [3, 0]
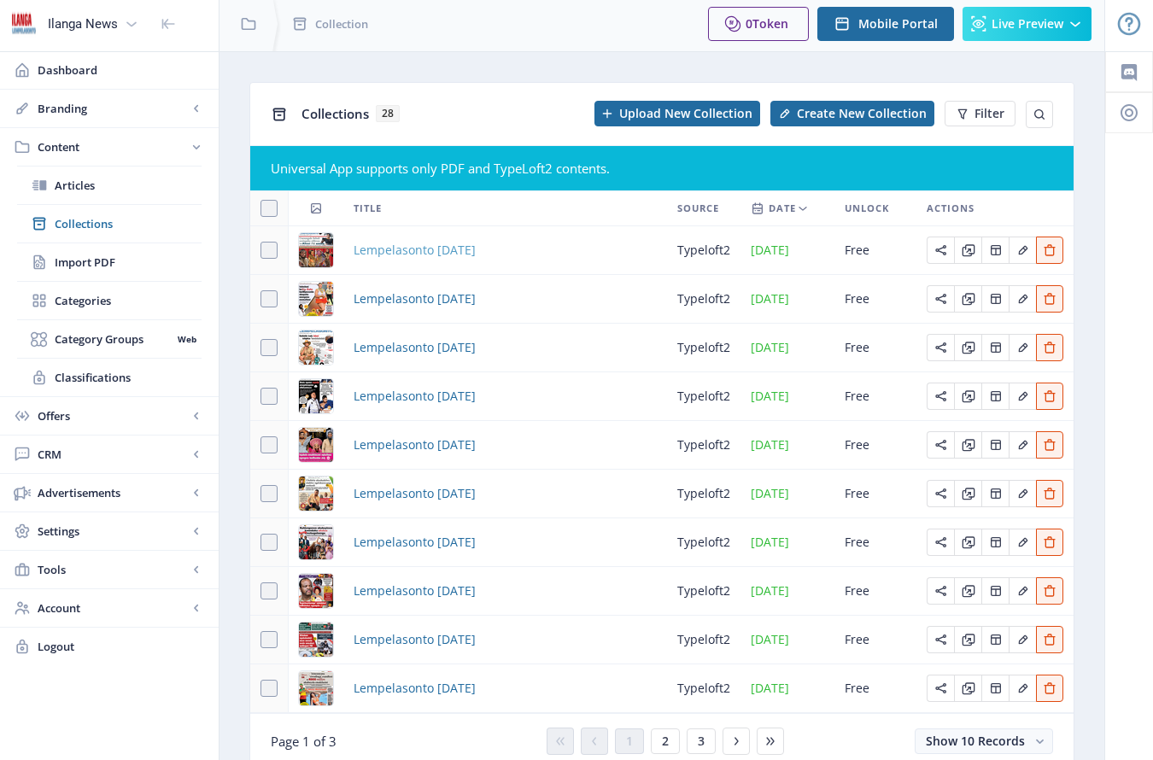
click at [408, 250] on span "Lempelasonto [DATE]" at bounding box center [415, 250] width 122 height 21
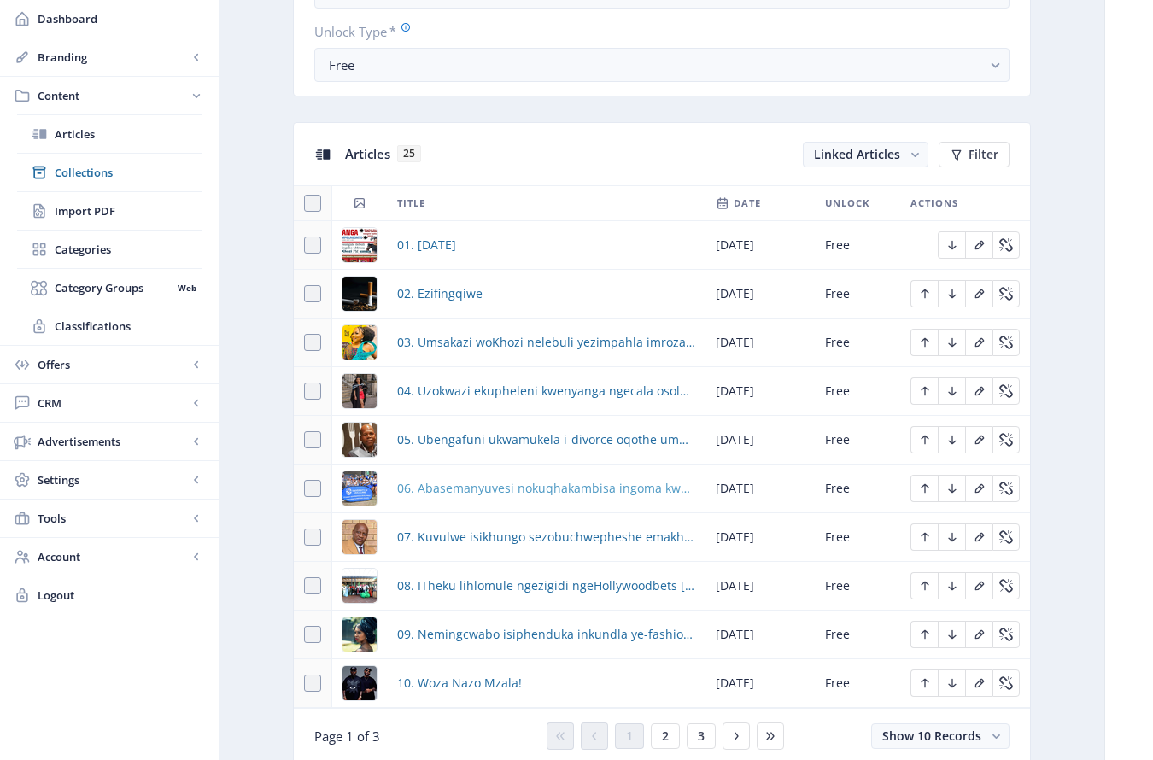
scroll to position [654, 0]
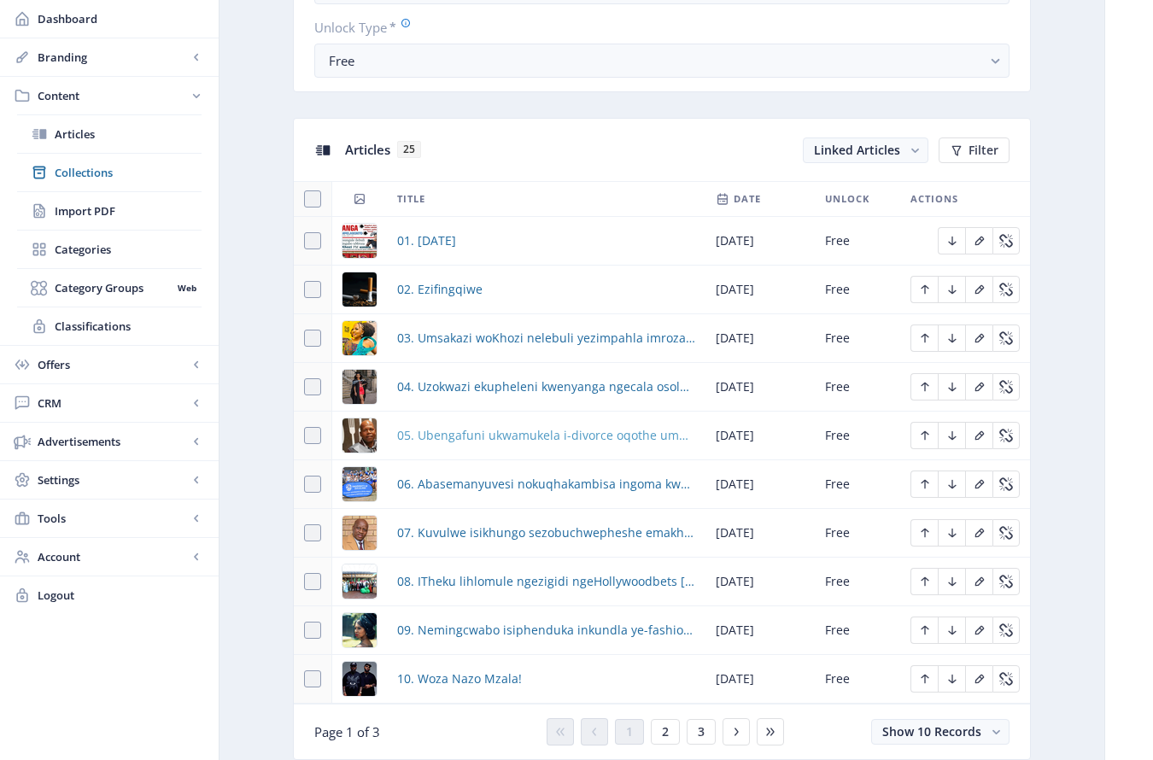
click at [503, 440] on span "05. Ubengafuni ukwamukela i-divorce oqothe umndeni" at bounding box center [546, 435] width 298 height 21
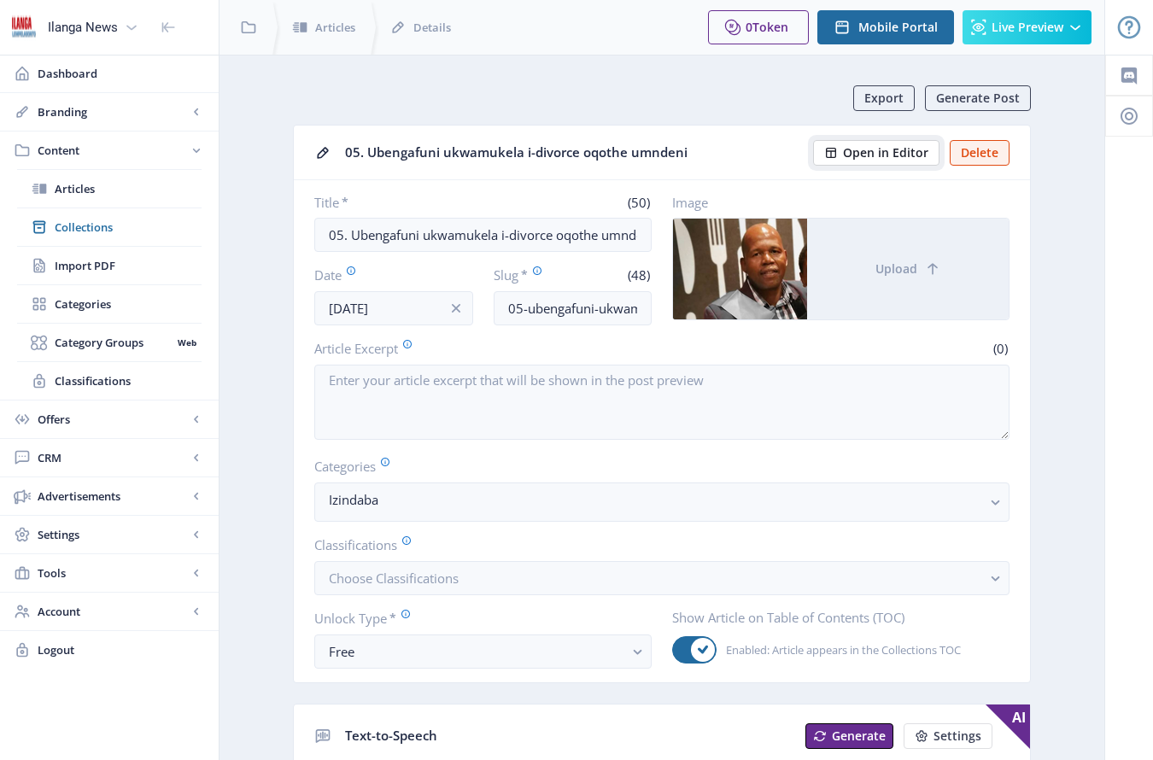
click at [900, 152] on span "Open in Editor" at bounding box center [885, 153] width 85 height 14
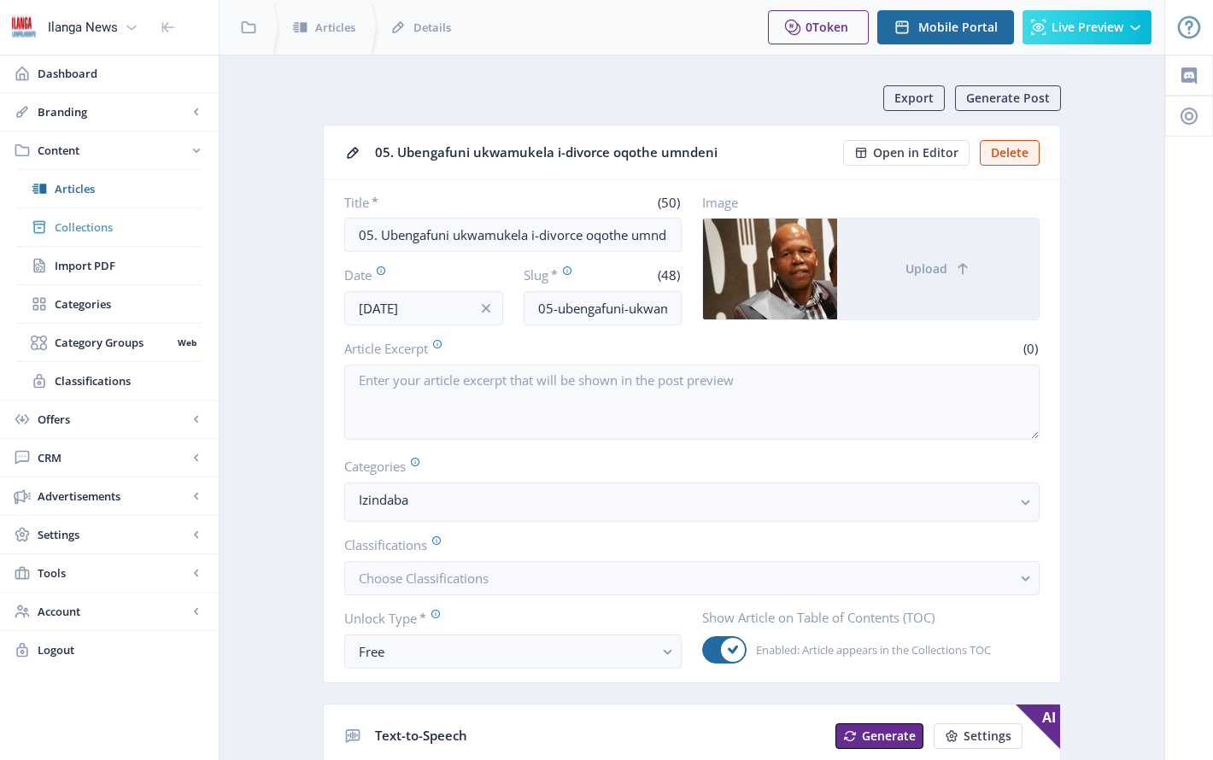
click at [113, 225] on span "Collections" at bounding box center [128, 227] width 147 height 17
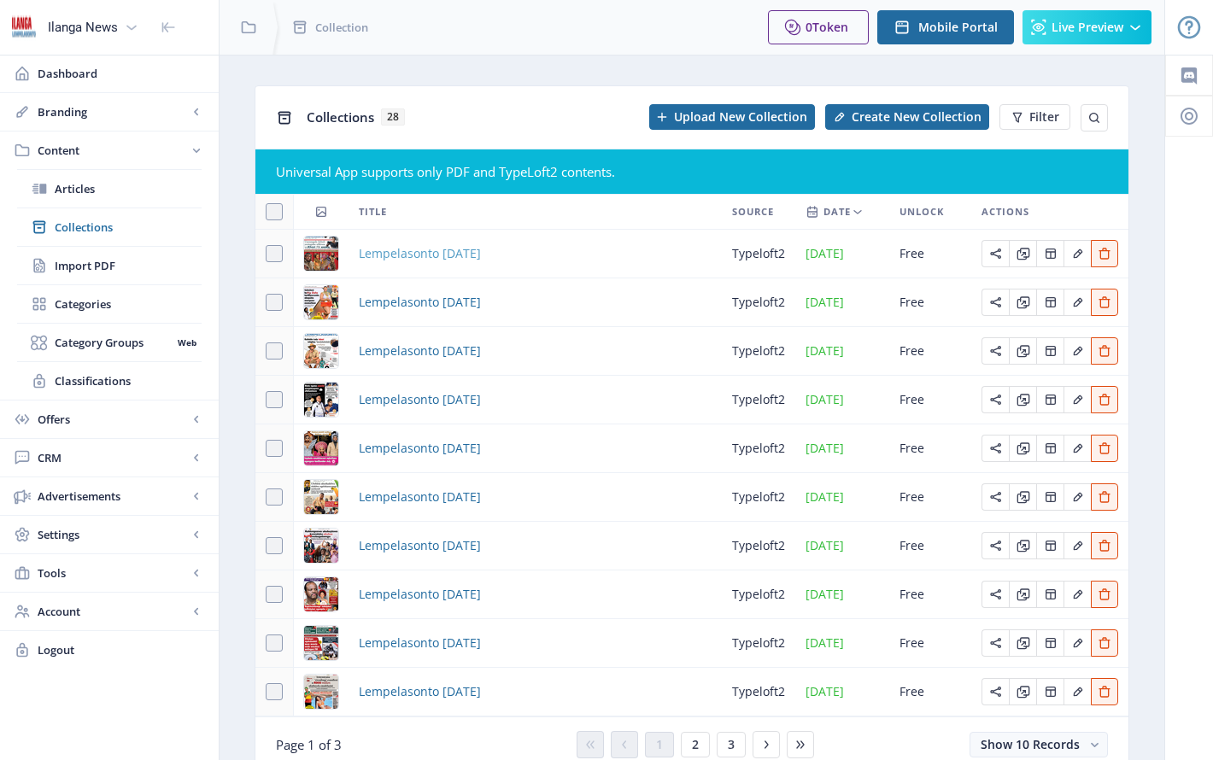
click at [481, 255] on span "Lempelasonto [DATE]" at bounding box center [420, 253] width 122 height 21
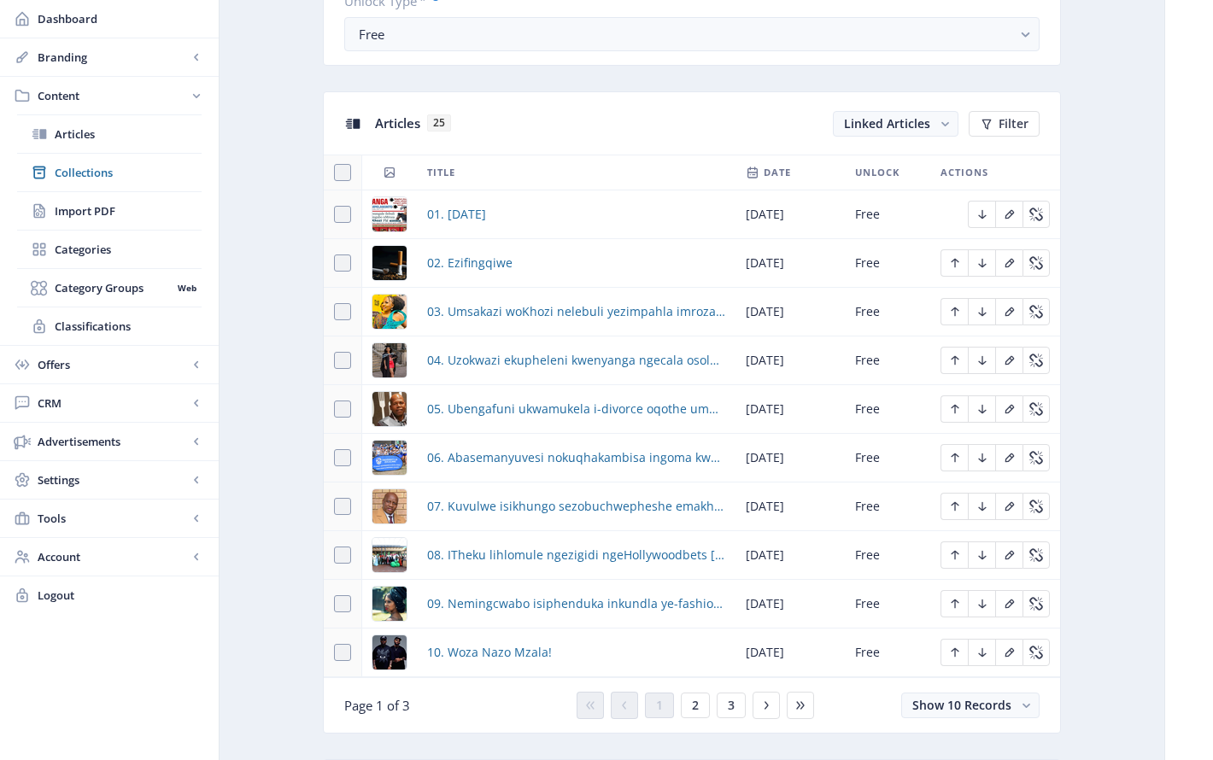
scroll to position [689, 0]
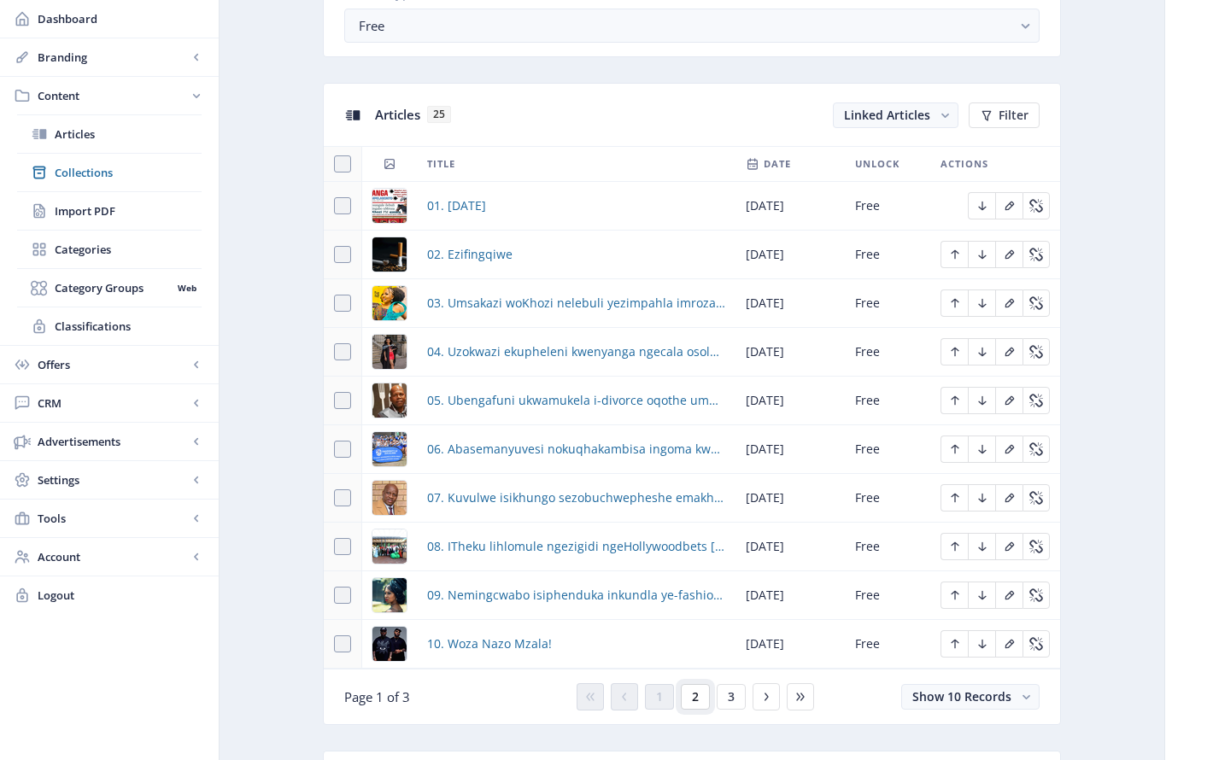
click at [692, 697] on span "2" at bounding box center [695, 697] width 7 height 14
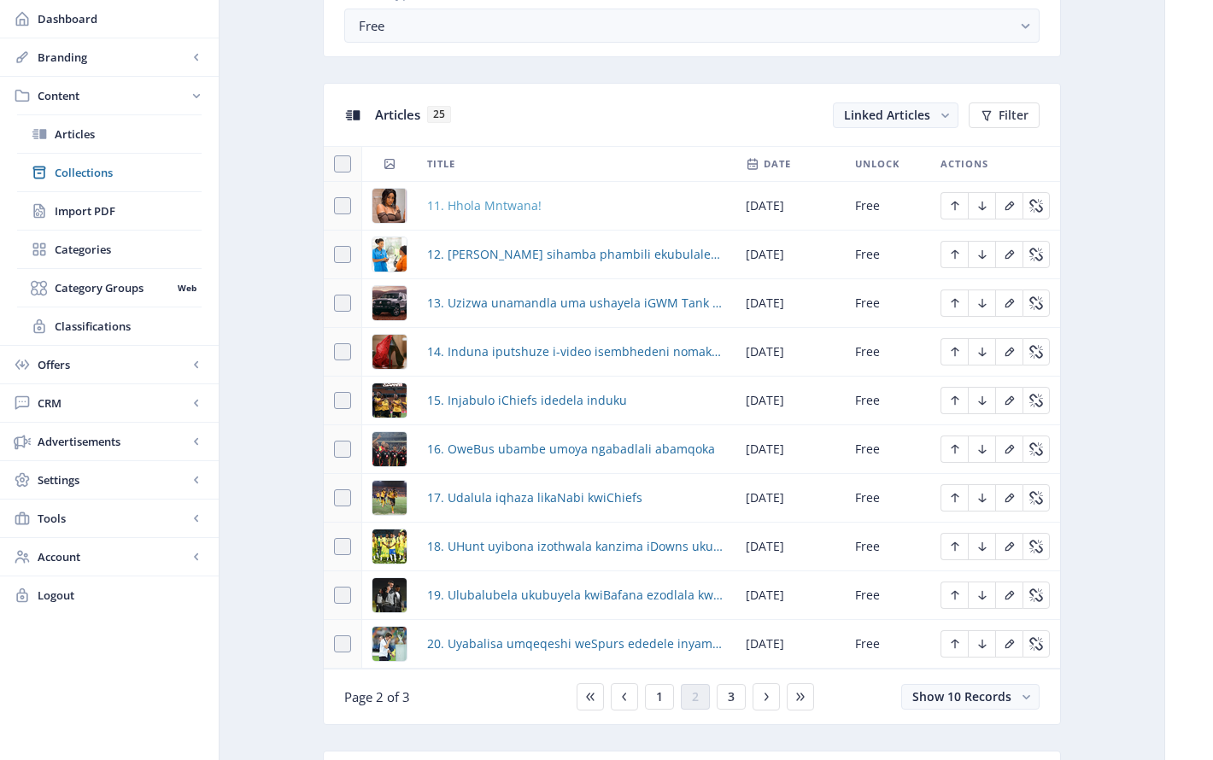
click at [486, 204] on span "11. Hhola Mntwana!" at bounding box center [484, 206] width 114 height 21
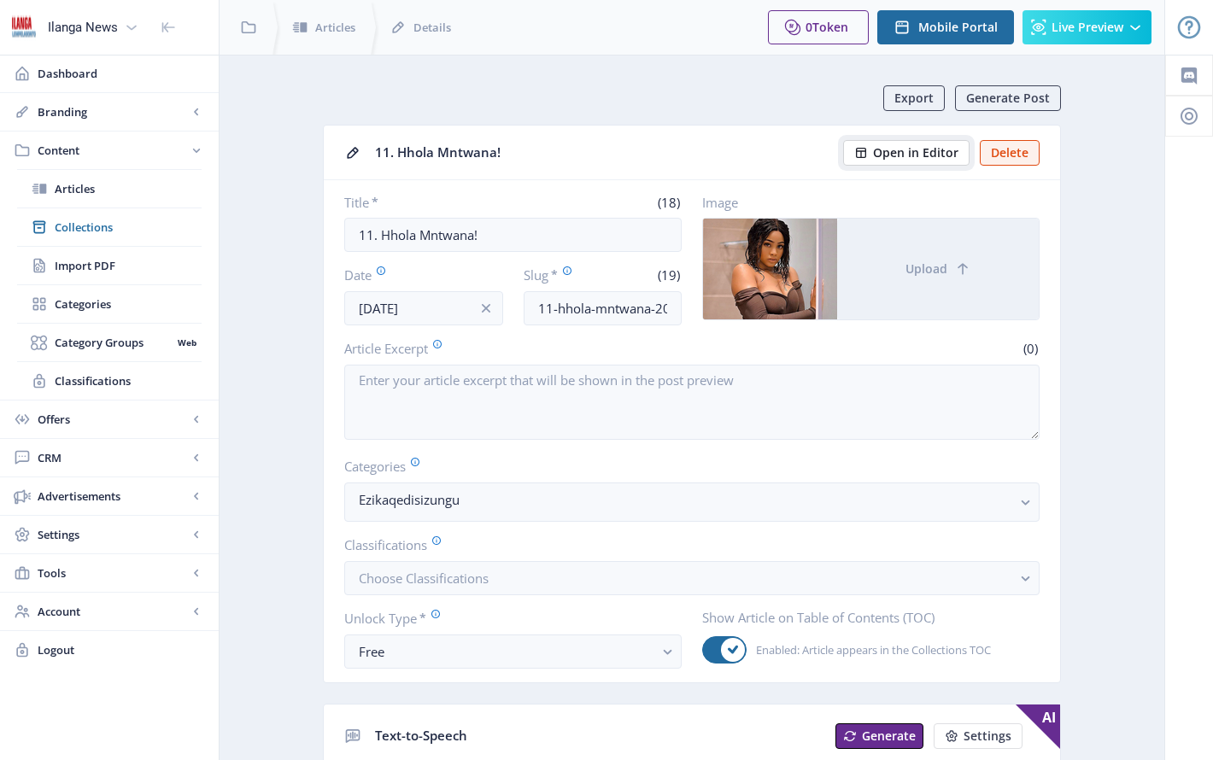
click at [925, 152] on span "Open in Editor" at bounding box center [915, 153] width 85 height 14
click at [90, 226] on span "Collections" at bounding box center [128, 227] width 147 height 17
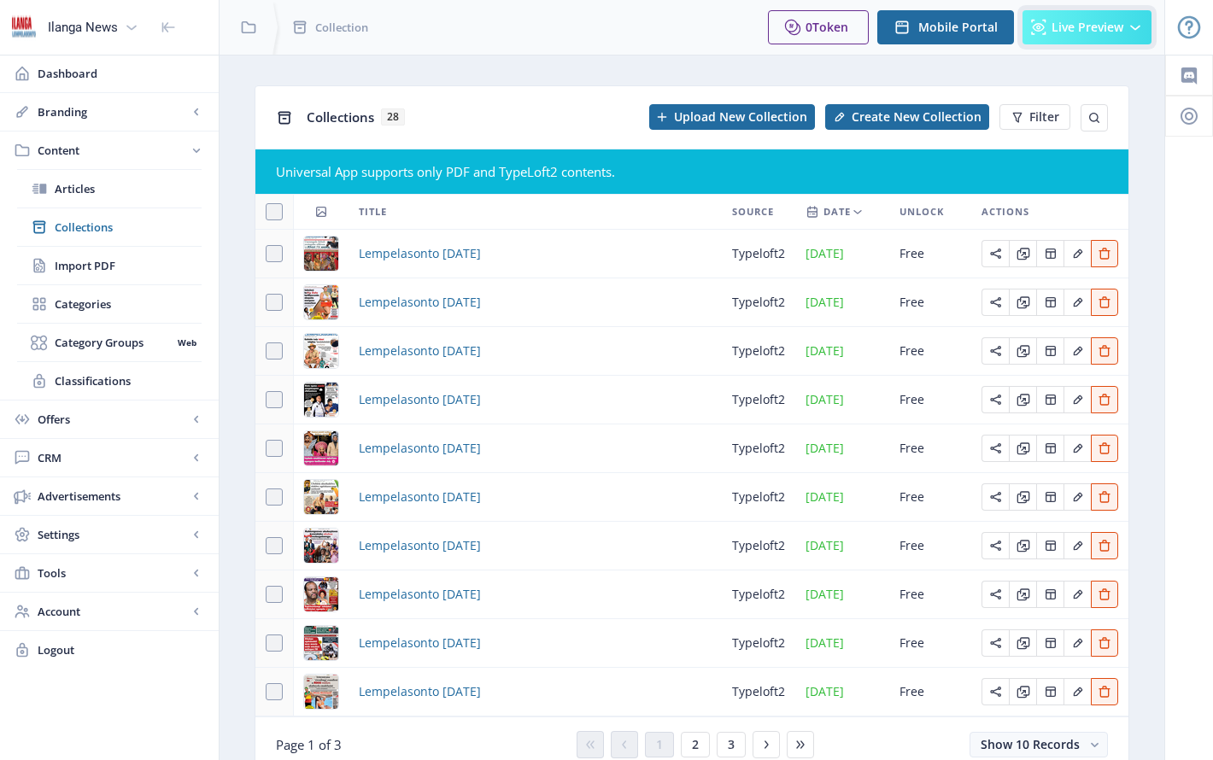
click at [1081, 22] on span "Live Preview" at bounding box center [1088, 28] width 72 height 14
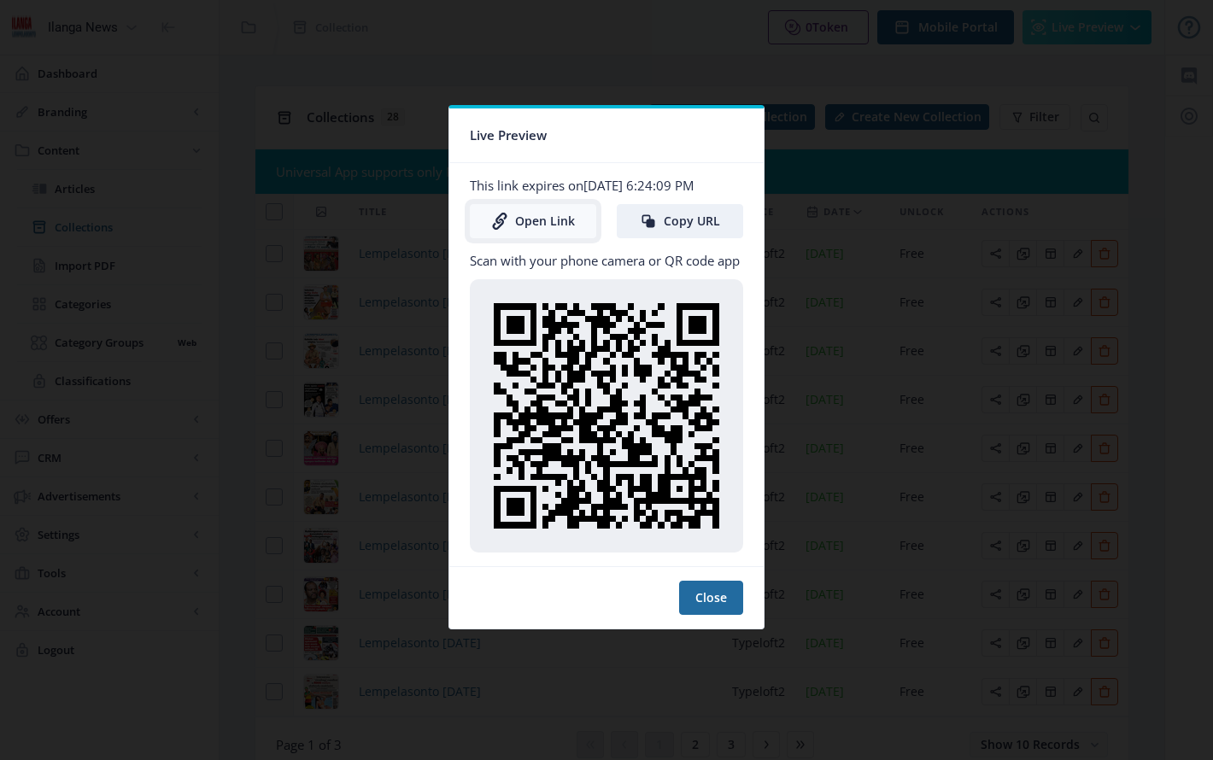
click at [556, 226] on link "Open Link" at bounding box center [533, 221] width 126 height 34
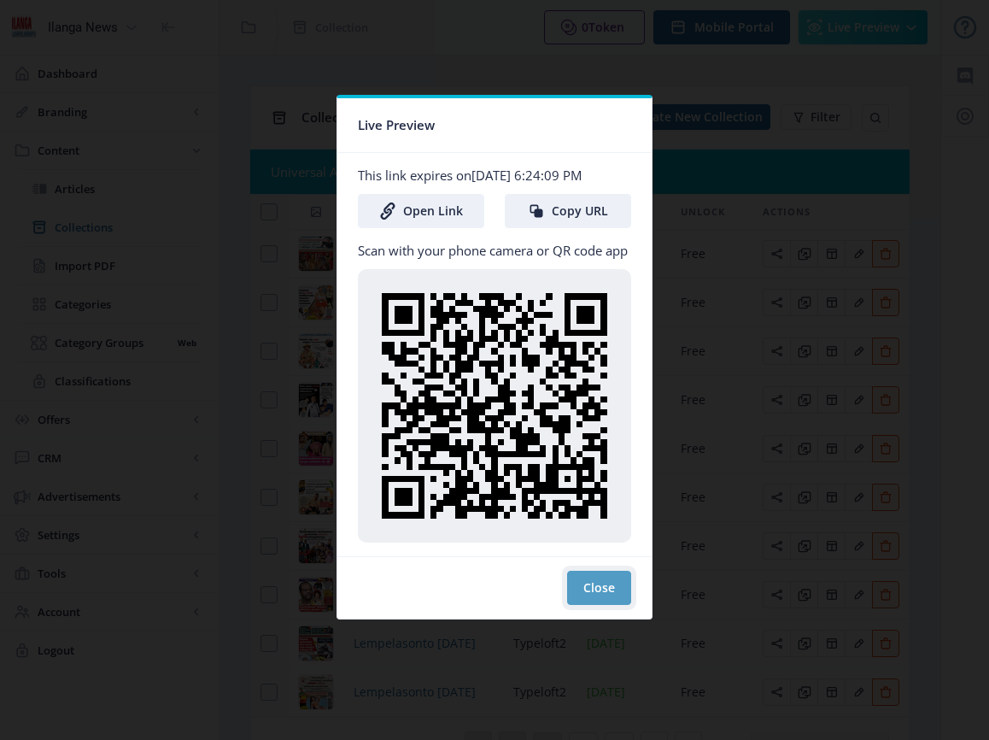
click at [587, 583] on button "Close" at bounding box center [599, 588] width 64 height 34
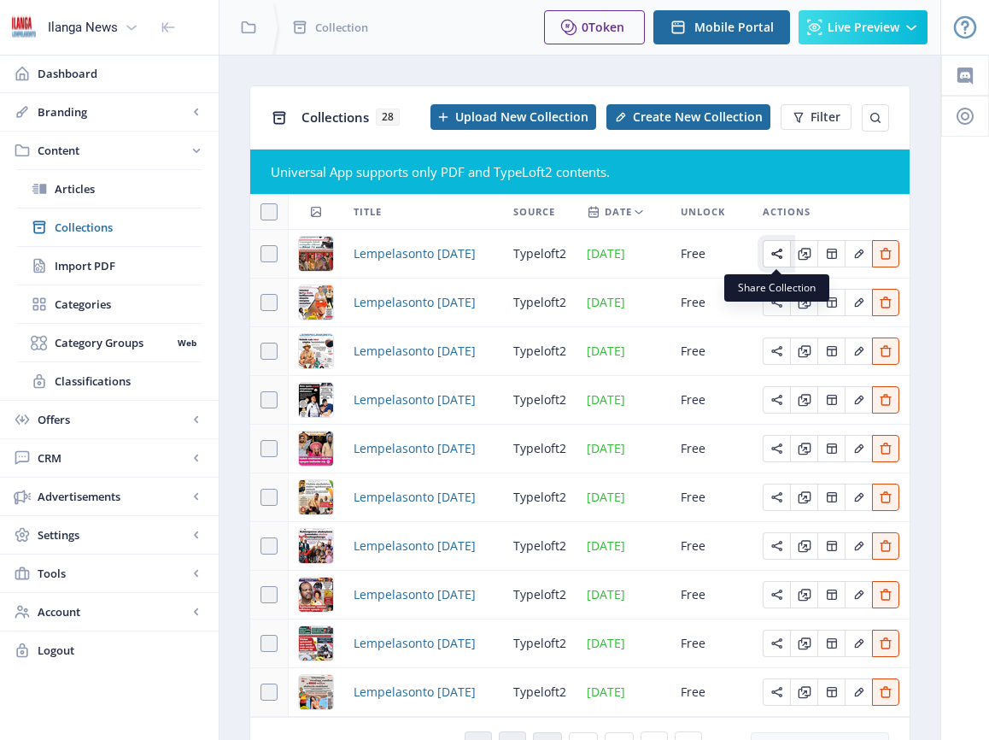
click at [781, 255] on icon "Edit page" at bounding box center [776, 254] width 11 height 10
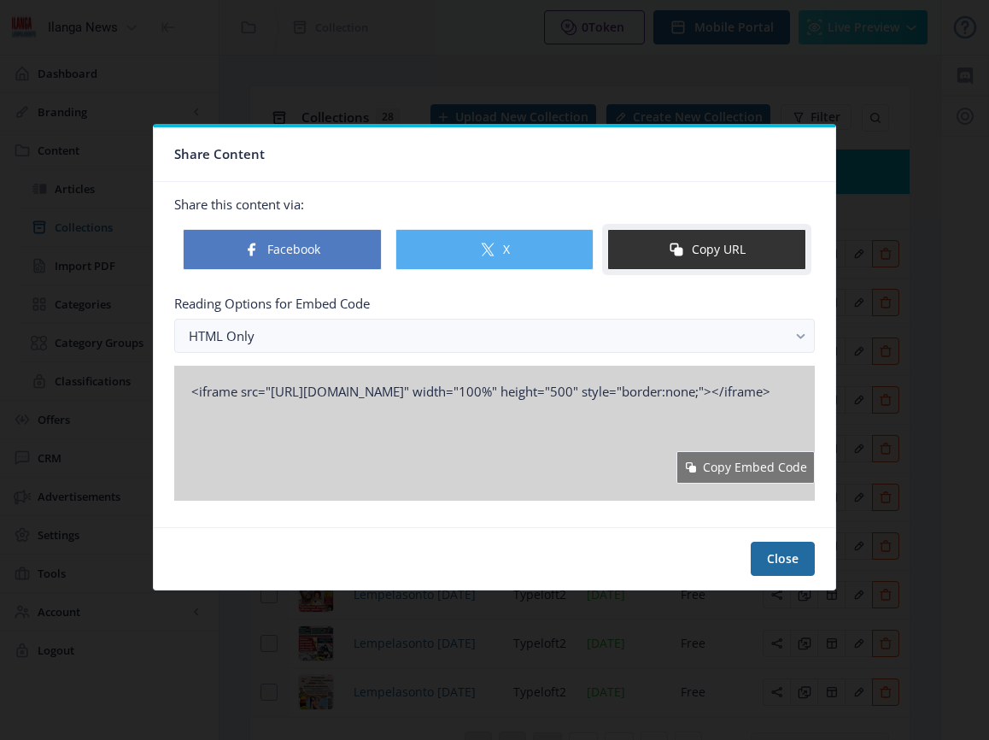
click at [723, 249] on button "Copy URL" at bounding box center [706, 249] width 199 height 41
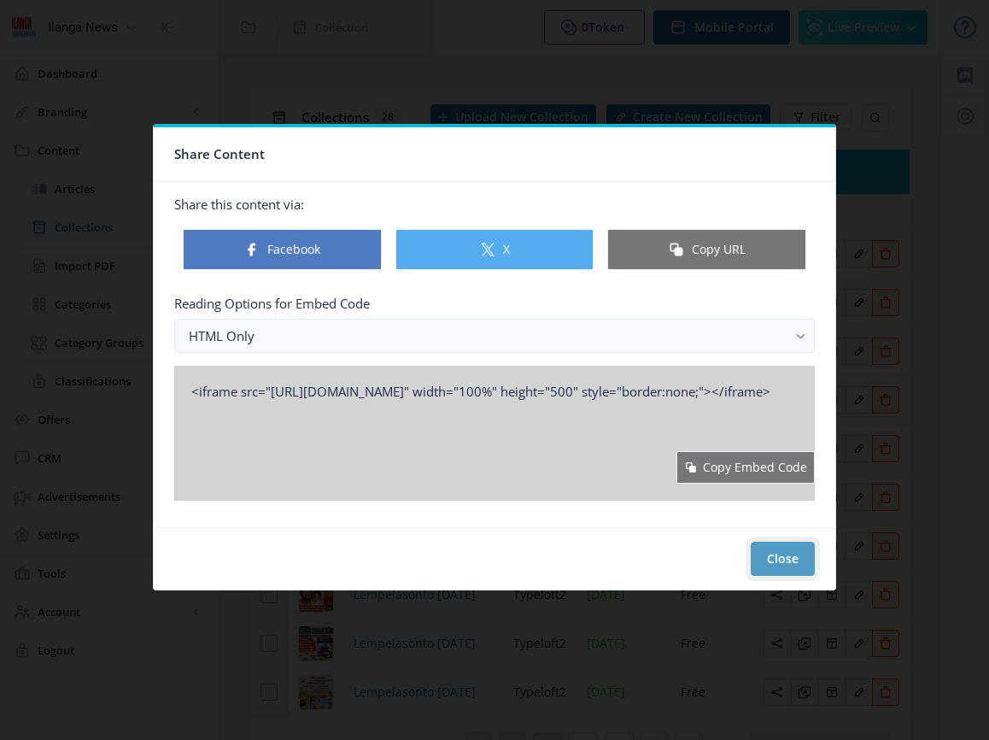
click at [771, 562] on button "Close" at bounding box center [783, 559] width 64 height 34
